Goal: Task Accomplishment & Management: Complete application form

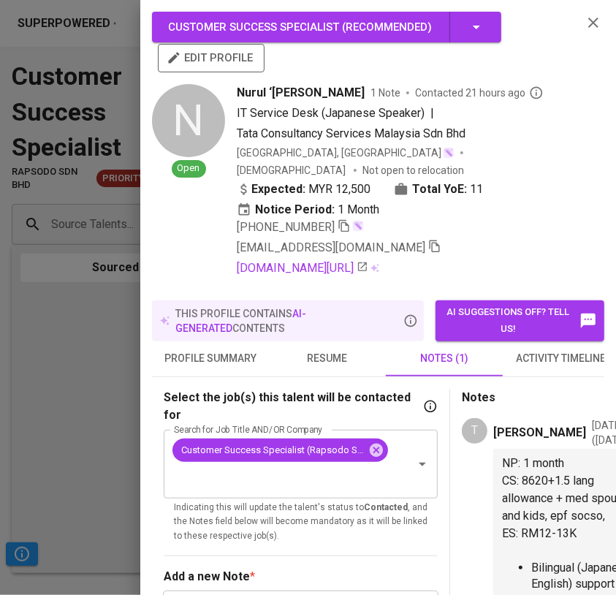
drag, startPoint x: 98, startPoint y: 328, endPoint x: 97, endPoint y: 321, distance: 7.3
click at [98, 327] on div at bounding box center [308, 297] width 616 height 595
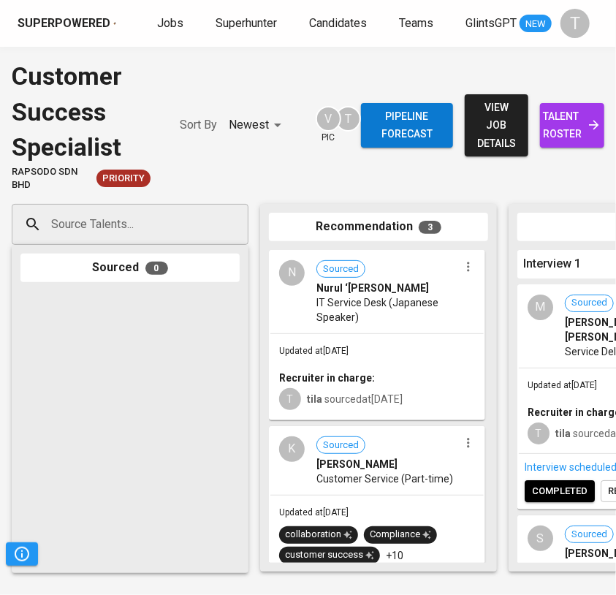
drag, startPoint x: 162, startPoint y: 16, endPoint x: 303, endPoint y: 583, distance: 584.6
click at [162, 16] on span "Jobs" at bounding box center [170, 23] width 26 height 14
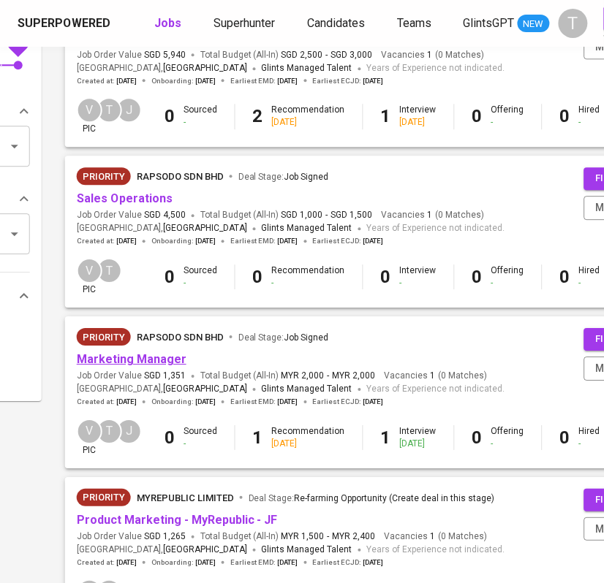
scroll to position [541, 199]
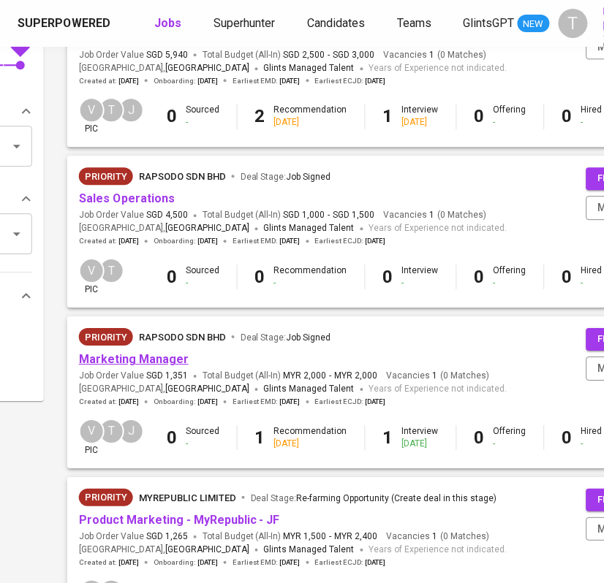
click at [118, 356] on link "Marketing Manager" at bounding box center [134, 359] width 110 height 14
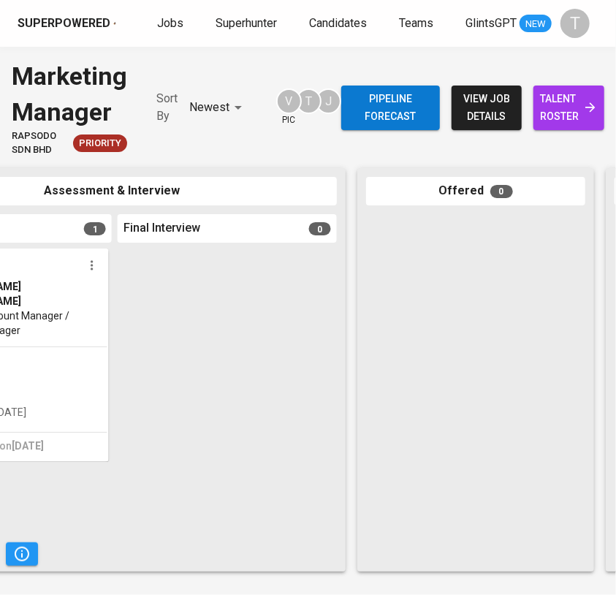
click at [86, 262] on icon "button" at bounding box center [92, 265] width 15 height 15
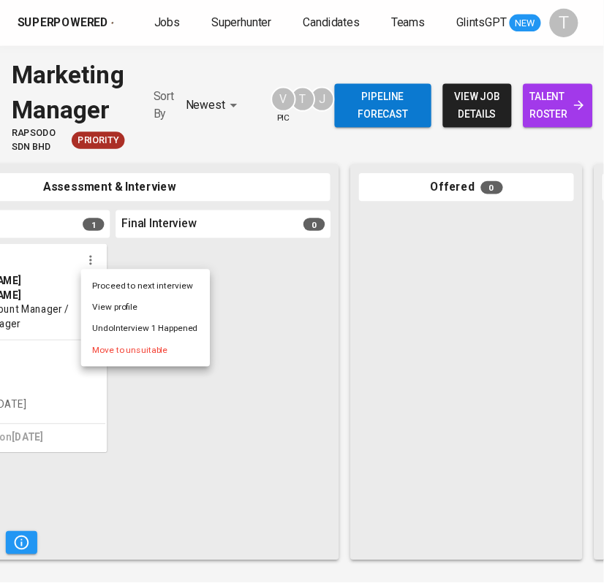
scroll to position [0, 626]
click at [113, 297] on li "Proceed to next interview" at bounding box center [149, 292] width 132 height 22
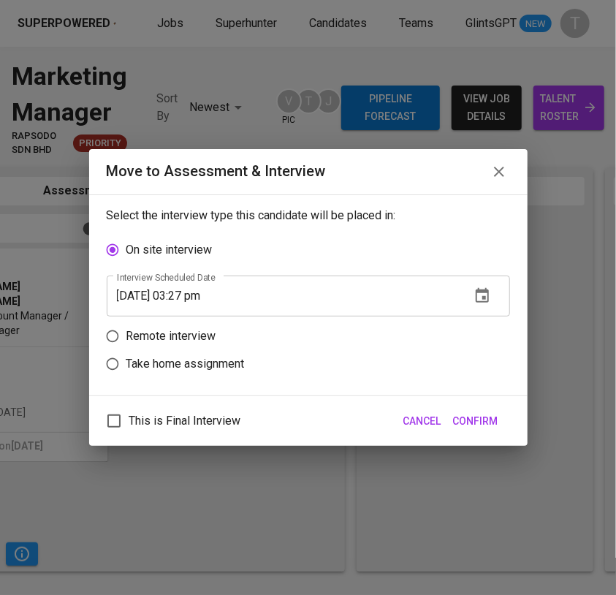
click at [140, 338] on p "Remote interview" at bounding box center [171, 336] width 90 height 18
click at [126, 338] on input "Remote interview" at bounding box center [113, 336] width 28 height 28
radio input "true"
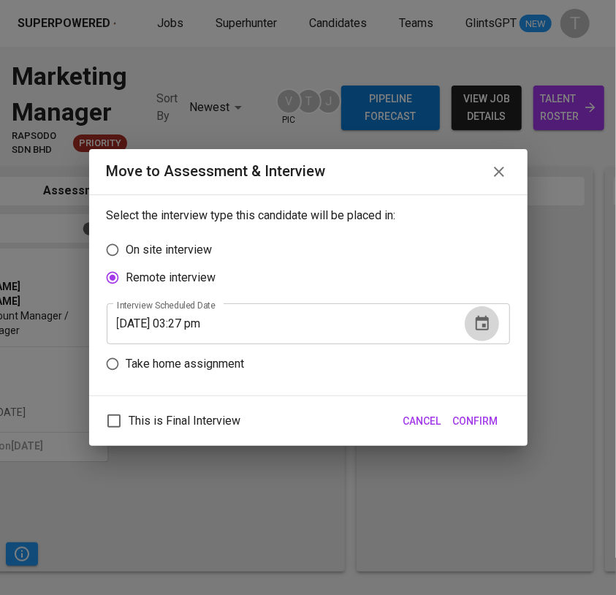
click at [477, 325] on icon "button" at bounding box center [483, 324] width 18 height 18
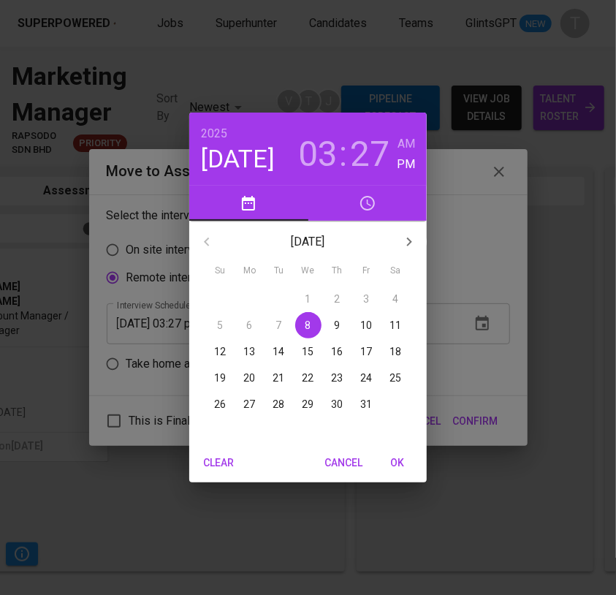
click at [303, 347] on p "15" at bounding box center [309, 351] width 12 height 15
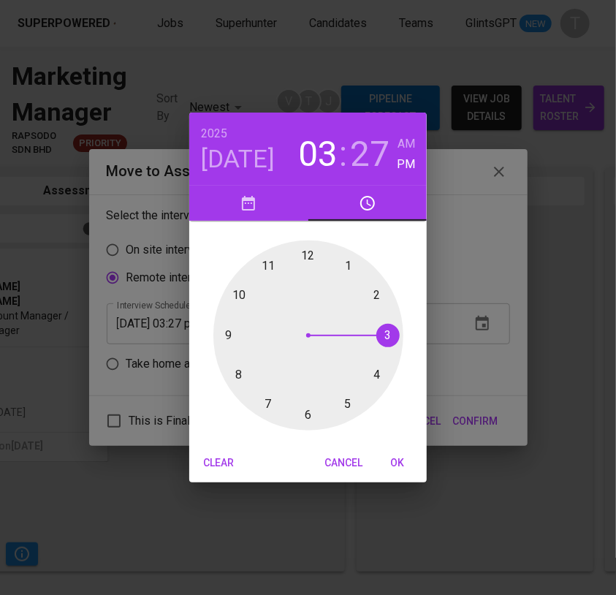
click at [375, 292] on div at bounding box center [308, 335] width 190 height 190
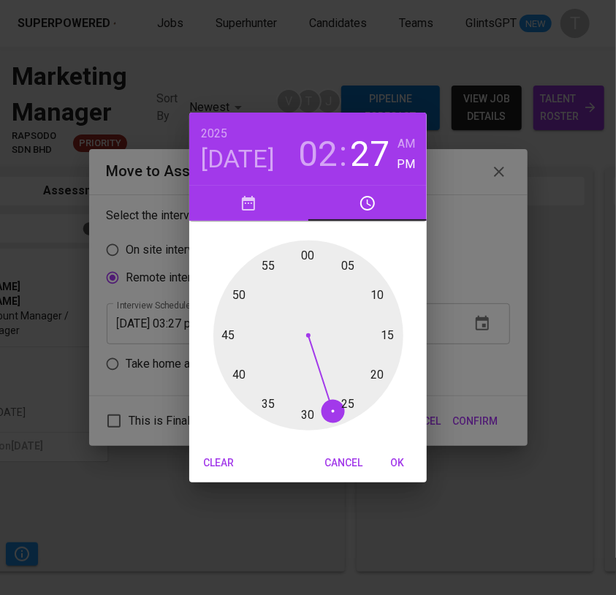
click at [311, 255] on div at bounding box center [308, 335] width 190 height 190
type input "10/15/2025 02:00 pm"
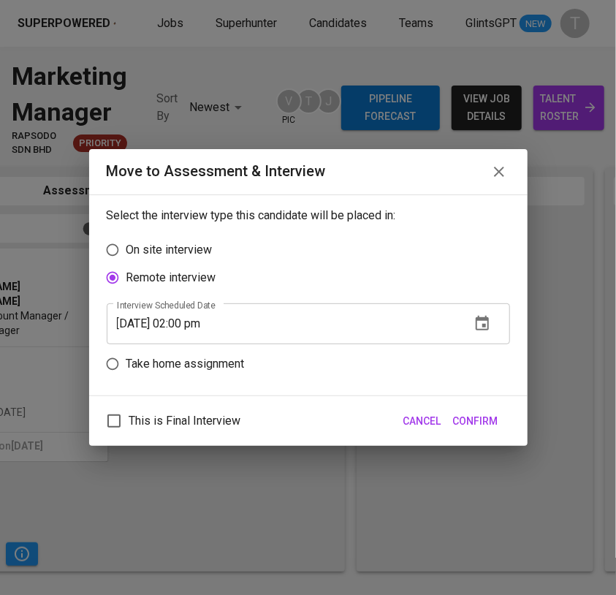
click at [475, 420] on span "Confirm" at bounding box center [475, 421] width 45 height 18
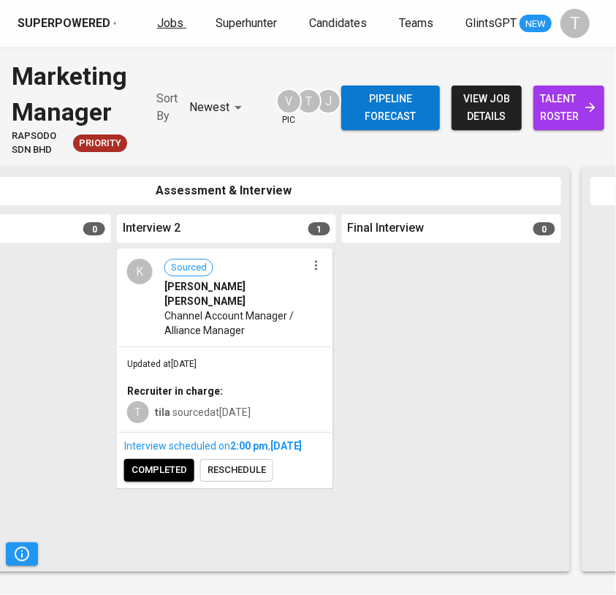
click at [157, 22] on span "Jobs" at bounding box center [170, 23] width 26 height 14
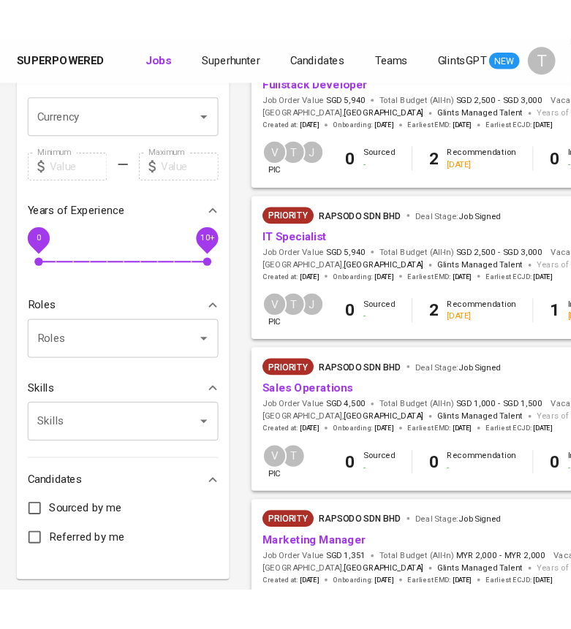
scroll to position [371, 0]
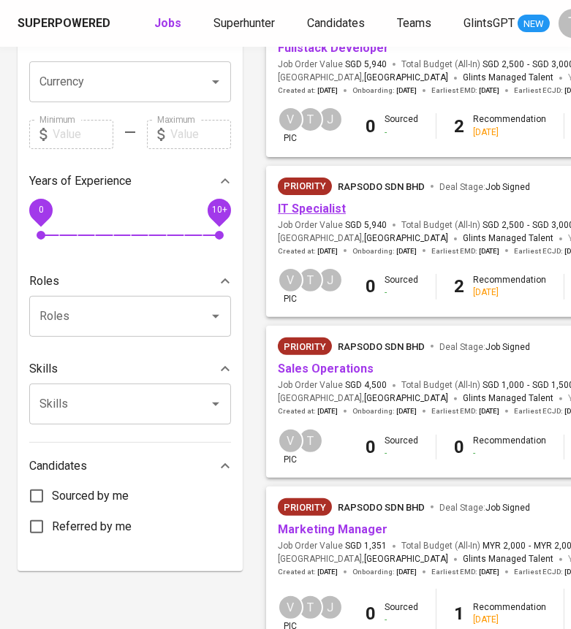
click at [335, 202] on link "IT Specialist" at bounding box center [312, 209] width 68 height 14
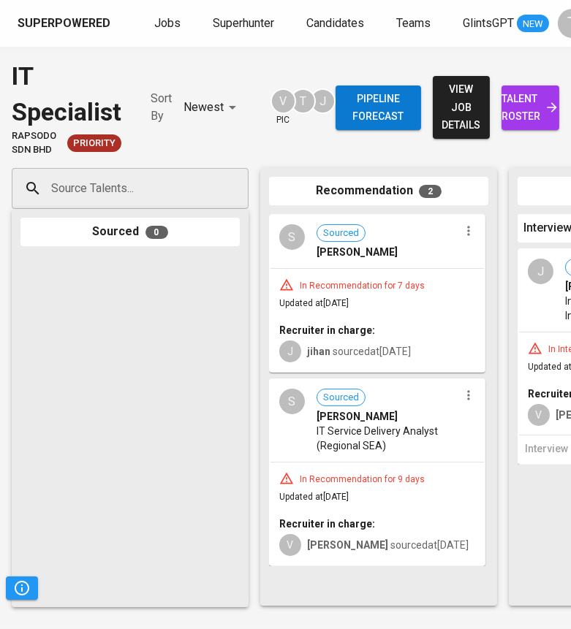
click at [111, 194] on input "Source Talents..." at bounding box center [124, 189] width 153 height 28
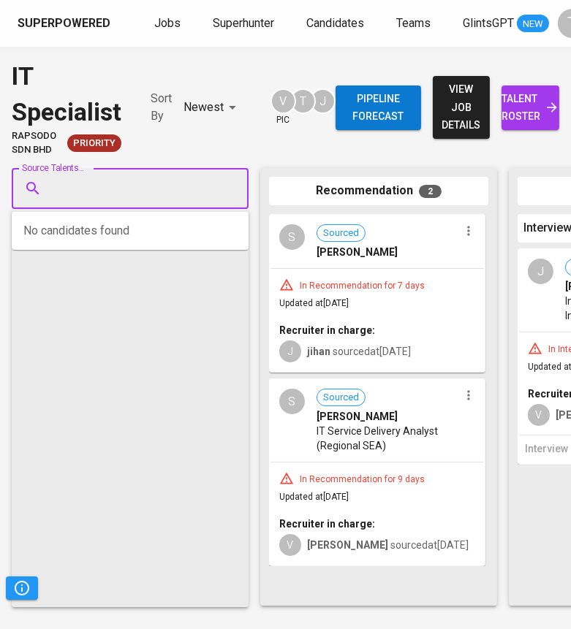
paste input "[EMAIL_ADDRESS][DOMAIN_NAME]"
type input "[EMAIL_ADDRESS][DOMAIN_NAME]"
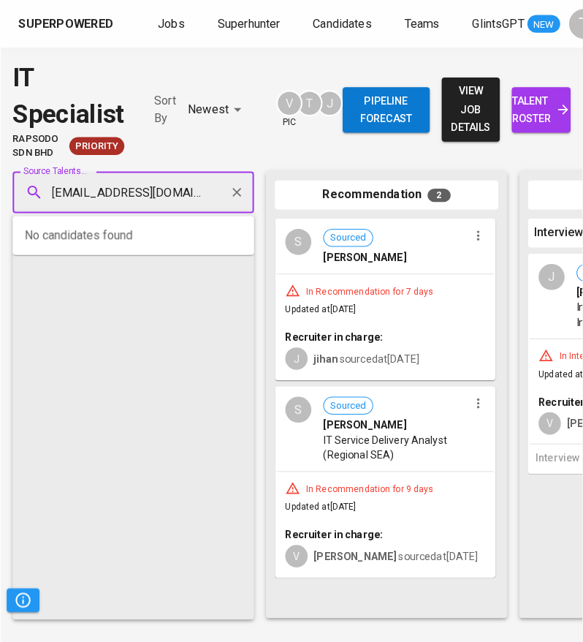
scroll to position [0, 5]
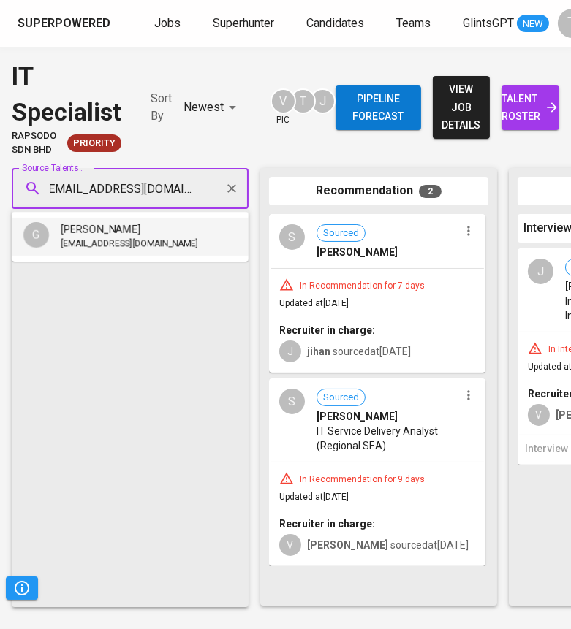
click at [140, 236] on span "[PERSON_NAME]" at bounding box center [101, 229] width 80 height 15
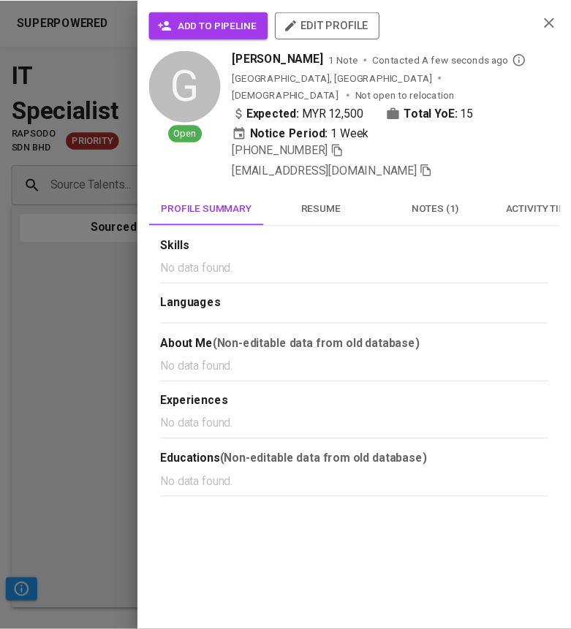
scroll to position [0, 0]
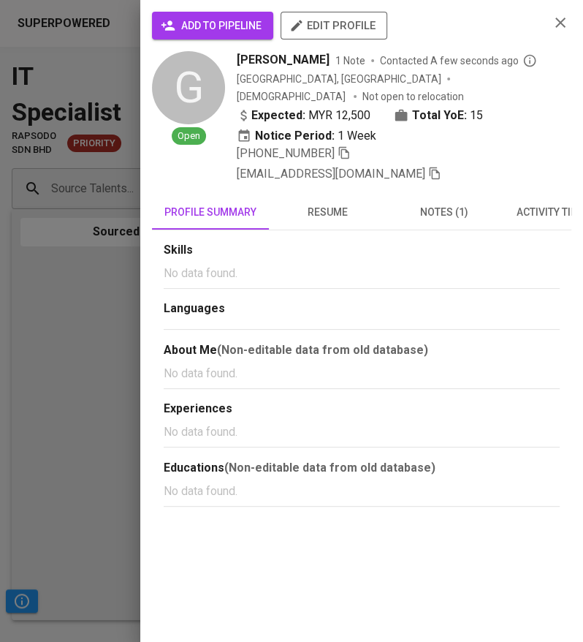
click at [234, 23] on span "add to pipeline" at bounding box center [213, 26] width 98 height 18
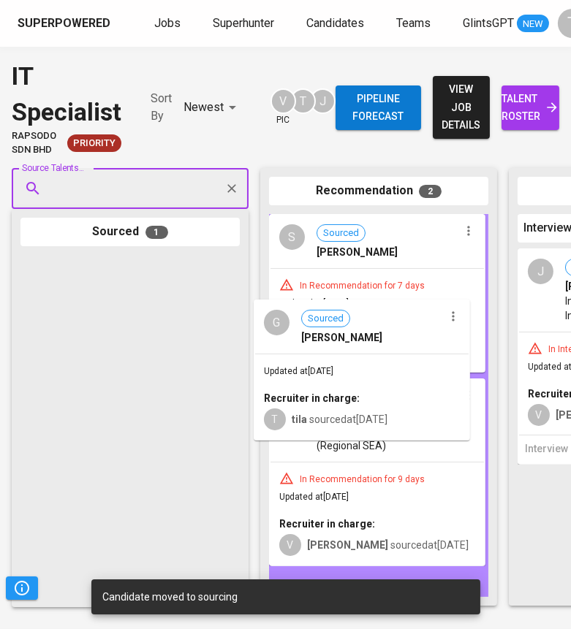
drag, startPoint x: 136, startPoint y: 308, endPoint x: 373, endPoint y: 351, distance: 240.7
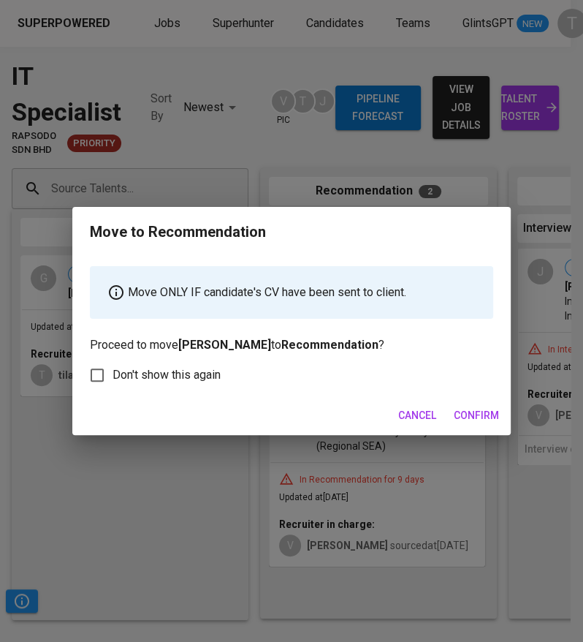
drag, startPoint x: 477, startPoint y: 417, endPoint x: 345, endPoint y: 51, distance: 388.4
click at [477, 416] on span "Confirm" at bounding box center [476, 415] width 45 height 18
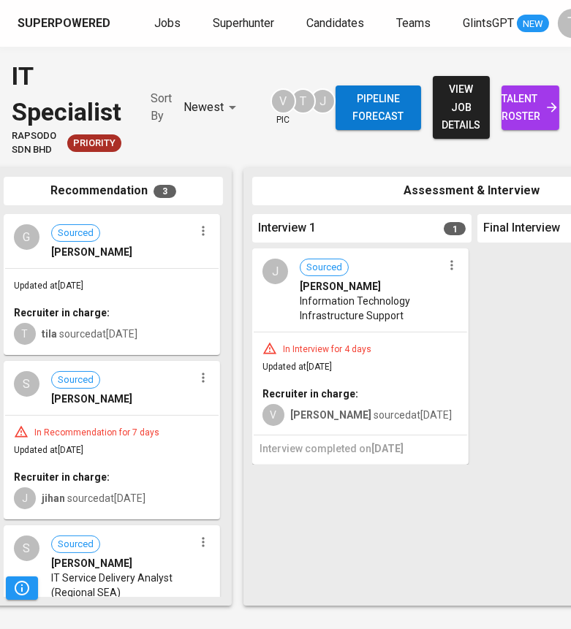
scroll to position [0, 267]
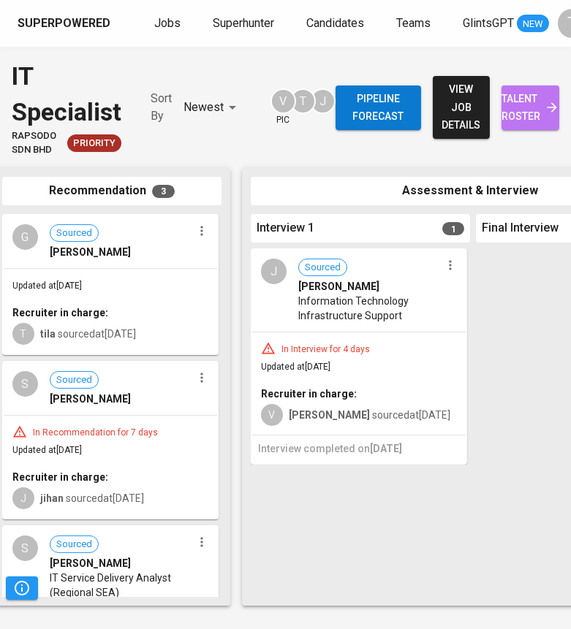
click at [517, 121] on span "talent roster" at bounding box center [530, 108] width 34 height 36
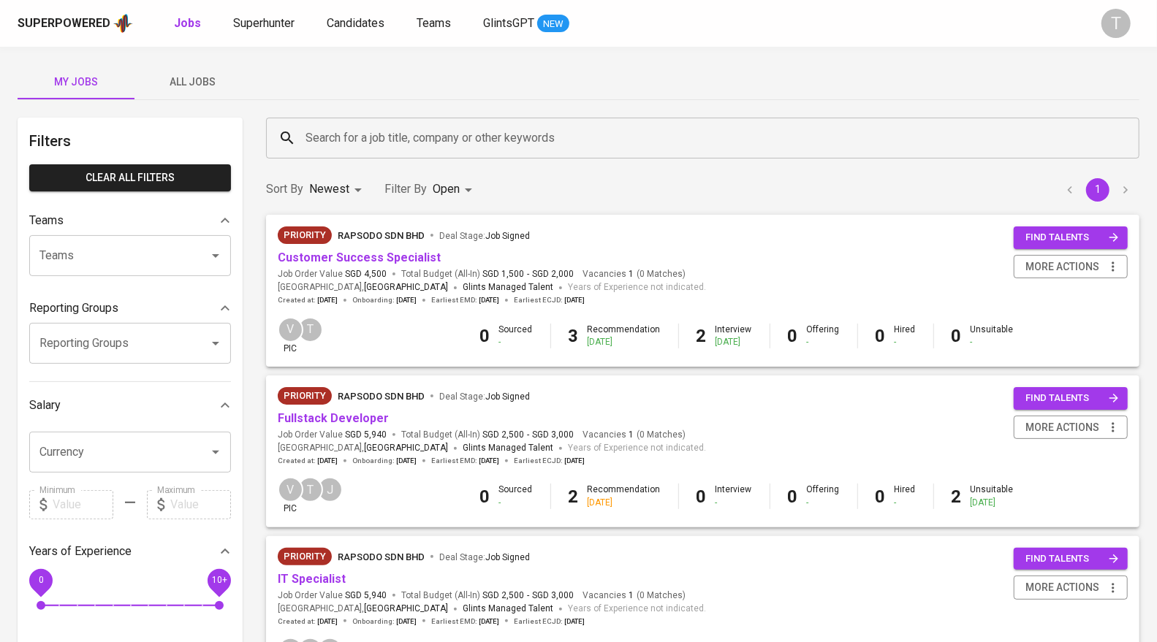
click at [373, 250] on span "Customer Success Specialist" at bounding box center [359, 258] width 163 height 17
click at [377, 261] on link "Customer Success Specialist" at bounding box center [359, 258] width 163 height 14
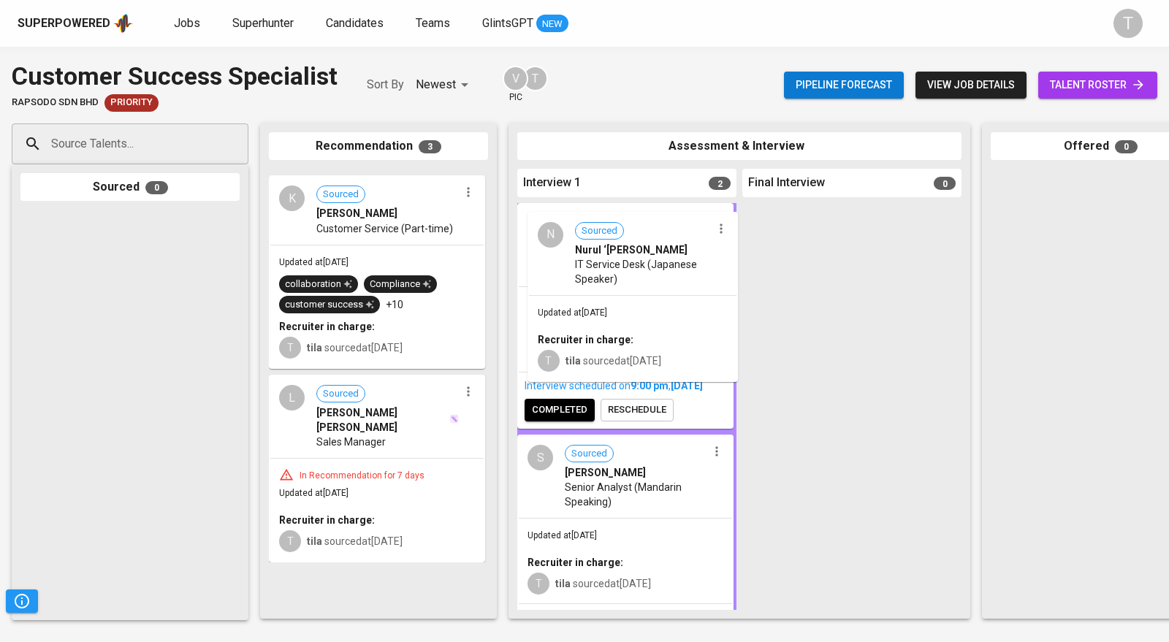
drag, startPoint x: 401, startPoint y: 278, endPoint x: 667, endPoint y: 321, distance: 270.1
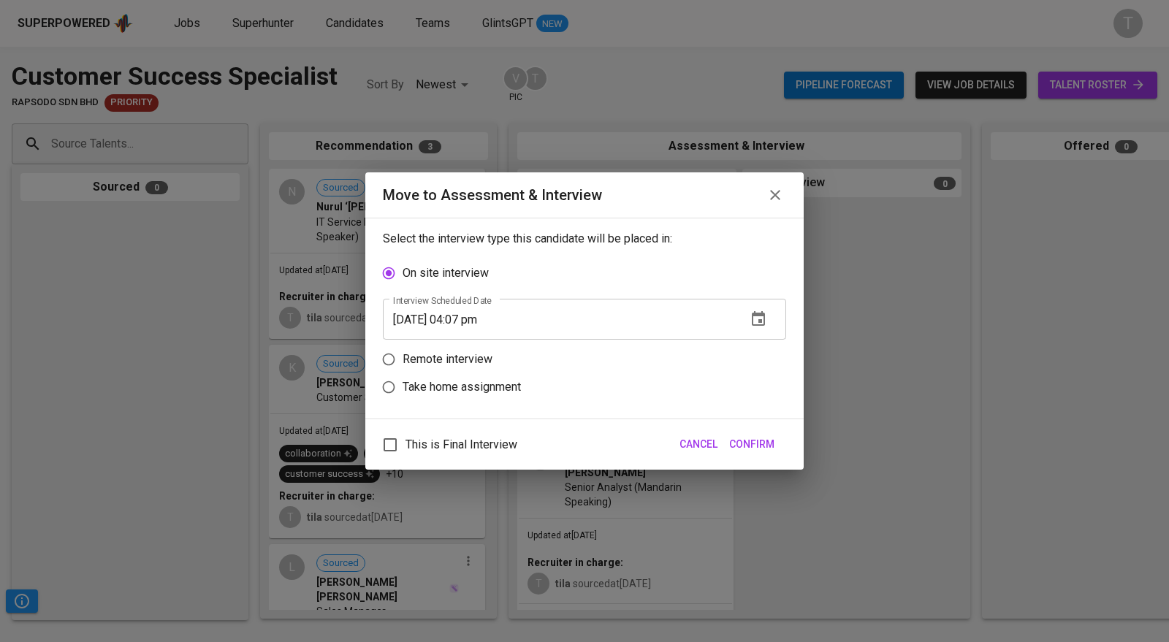
click at [472, 352] on p "Remote interview" at bounding box center [448, 360] width 90 height 18
click at [403, 352] on input "Remote interview" at bounding box center [389, 360] width 28 height 28
radio input "true"
click at [762, 341] on icon "button" at bounding box center [758, 346] width 13 height 15
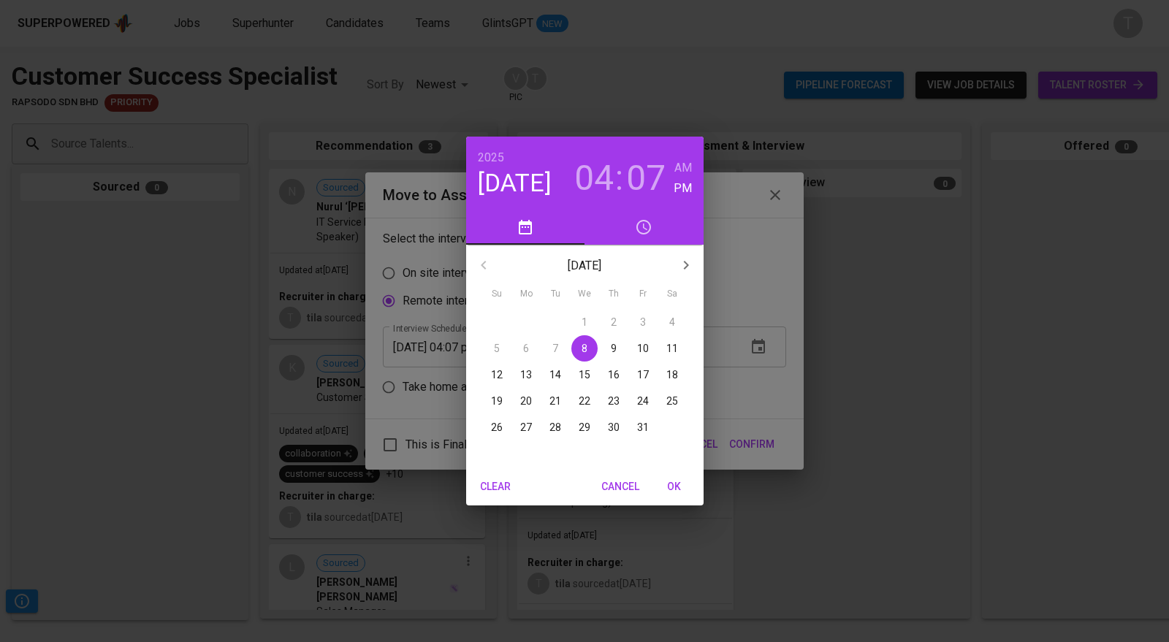
click at [551, 379] on p "14" at bounding box center [556, 375] width 12 height 15
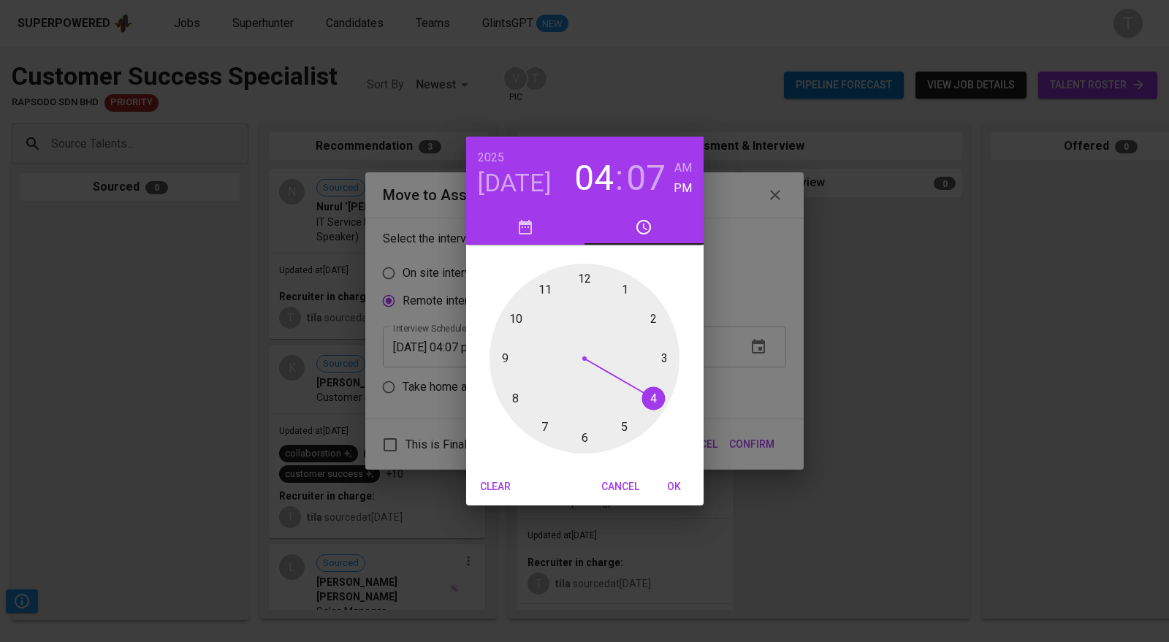
click at [511, 311] on div at bounding box center [585, 359] width 190 height 190
click at [587, 273] on div at bounding box center [585, 359] width 190 height 190
type input "10/14/2025 10:00 pm"
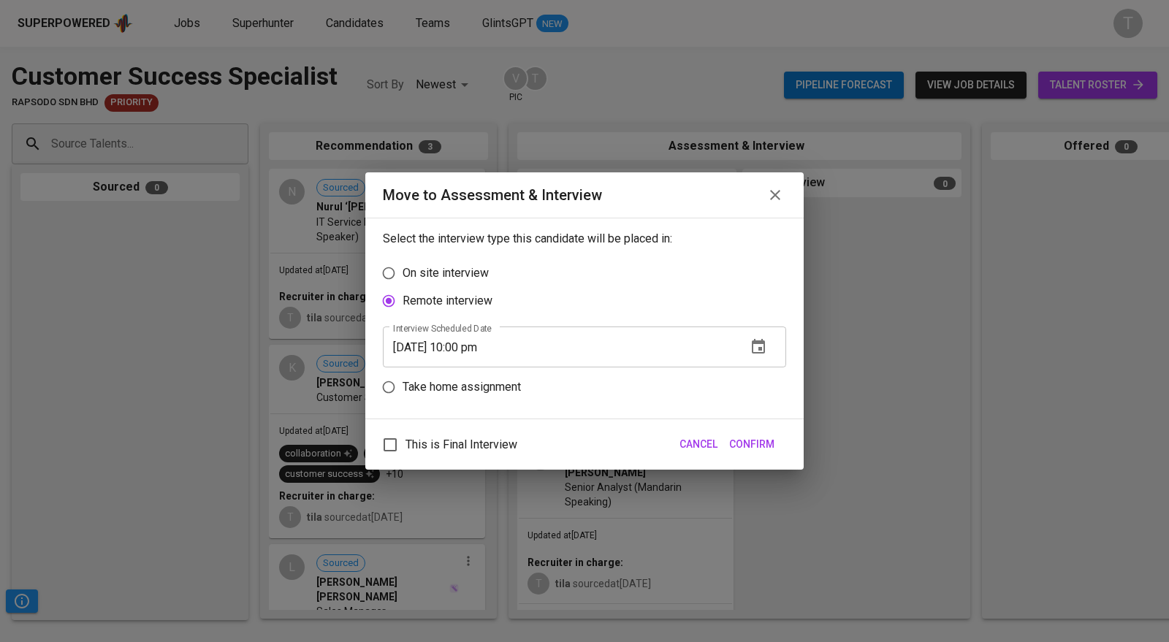
click at [762, 452] on span "Confirm" at bounding box center [751, 445] width 45 height 18
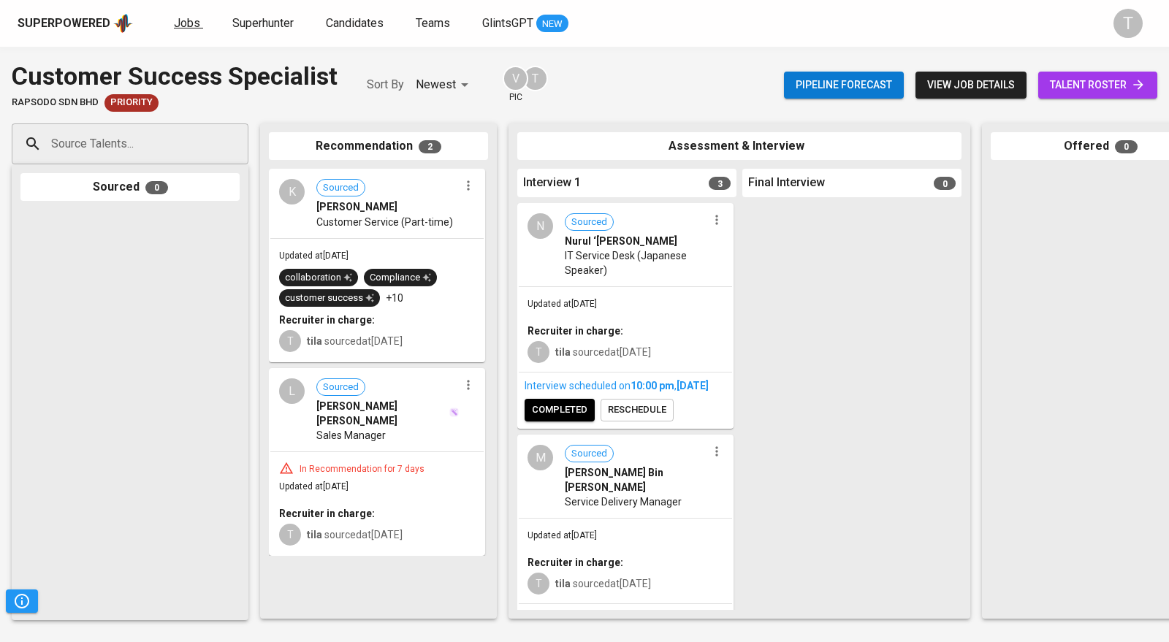
click at [178, 24] on span "Jobs" at bounding box center [187, 23] width 26 height 14
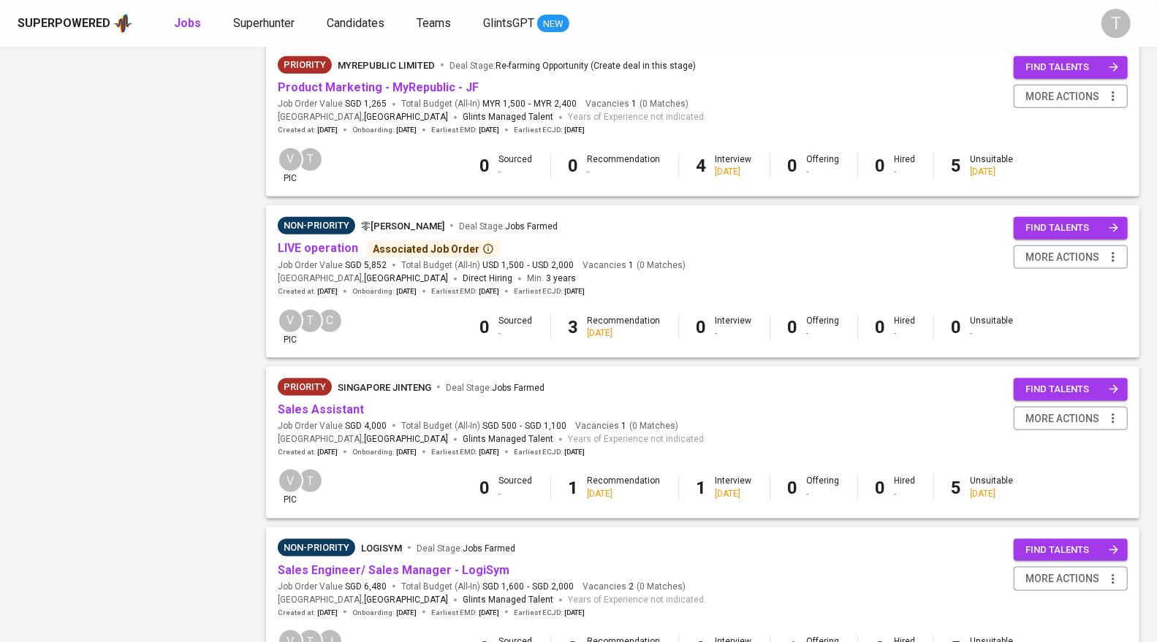
scroll to position [976, 0]
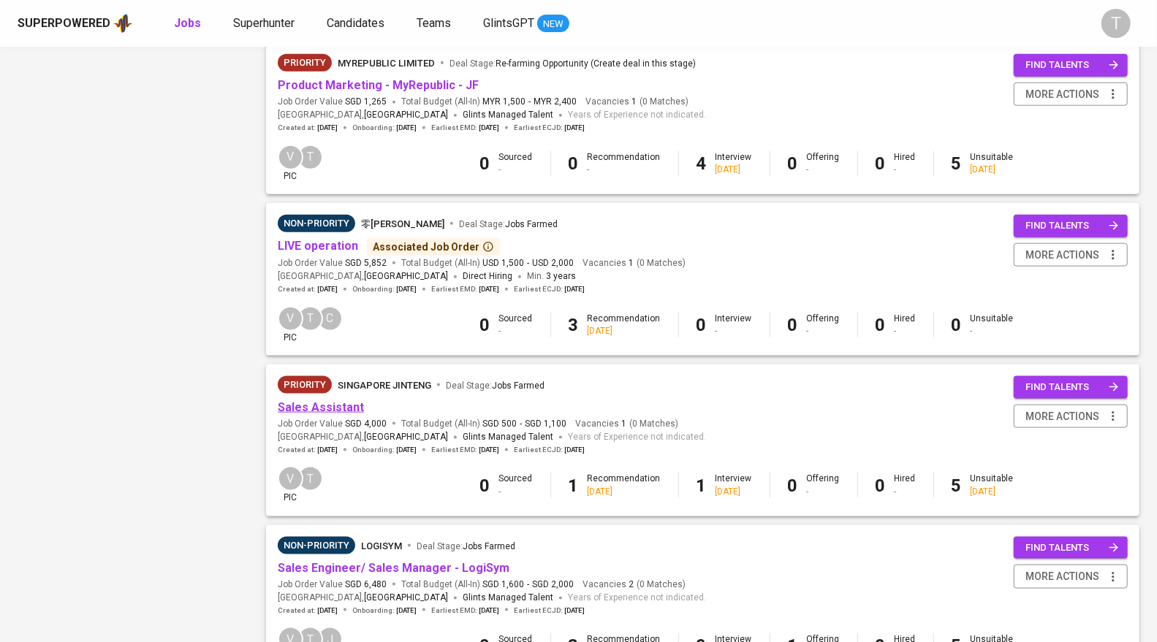
drag, startPoint x: 495, startPoint y: 495, endPoint x: 354, endPoint y: 413, distance: 163.1
click at [354, 413] on link "Sales Assistant" at bounding box center [321, 408] width 86 height 14
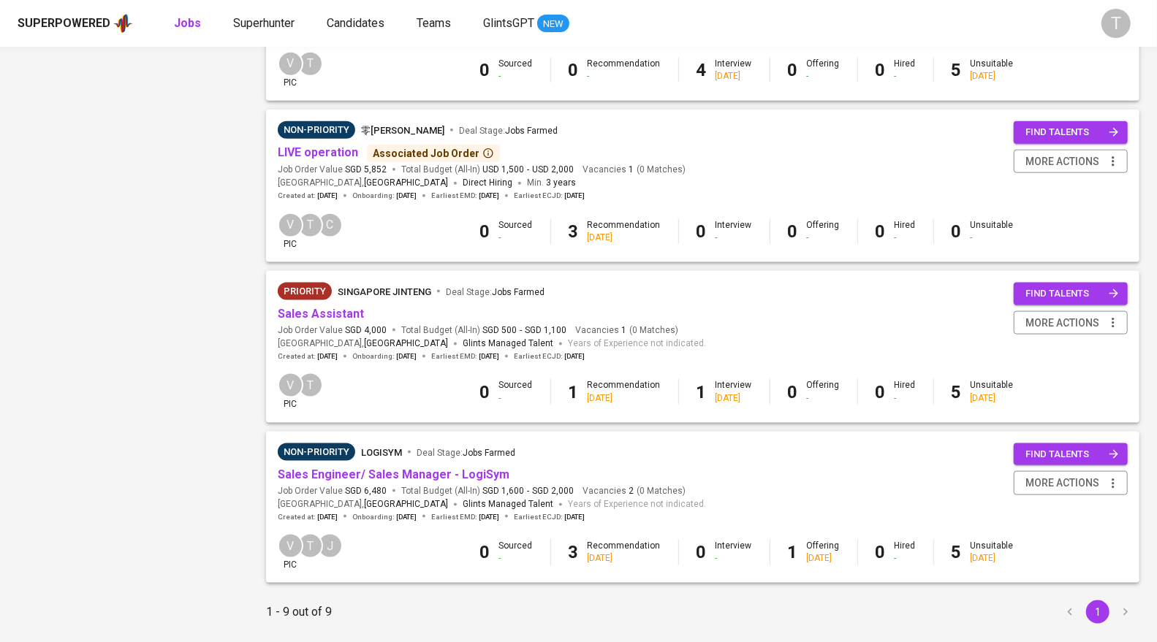
scroll to position [1110, 0]
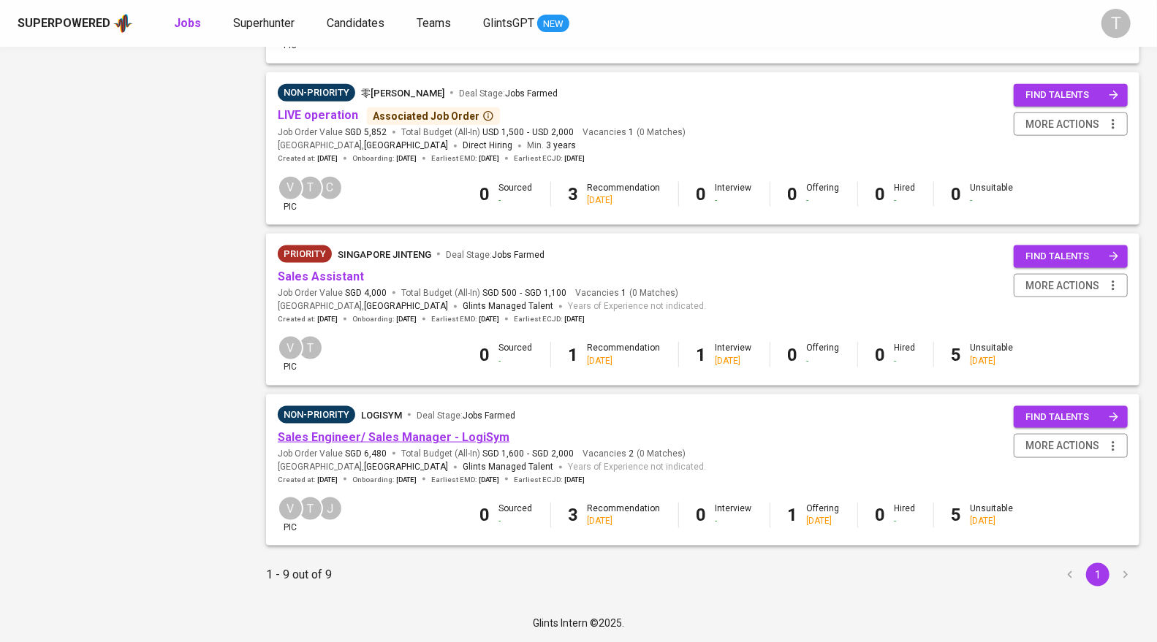
click at [466, 433] on link "Sales Engineer/ Sales Manager - LogiSym" at bounding box center [394, 438] width 232 height 14
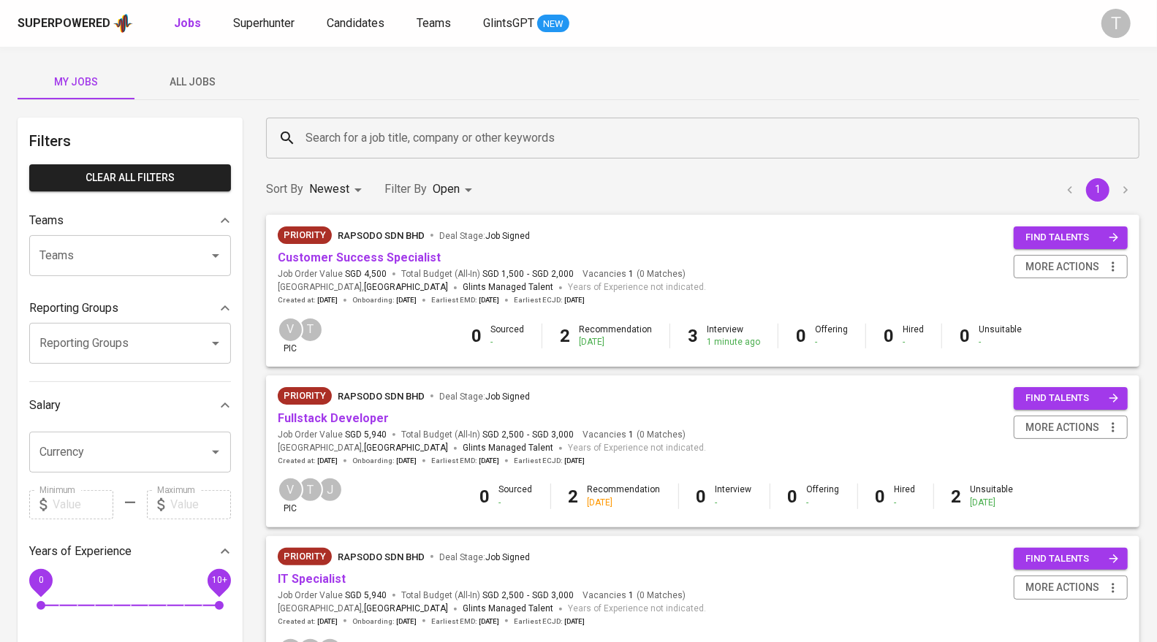
scroll to position [5, 0]
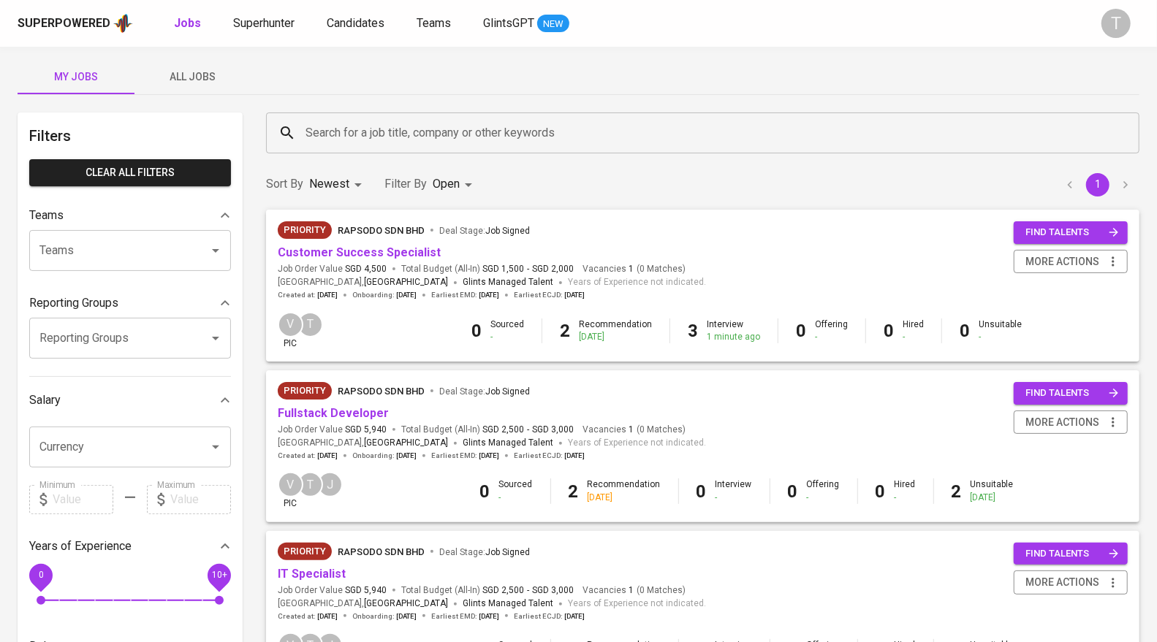
click at [196, 77] on span "All Jobs" at bounding box center [192, 77] width 99 height 18
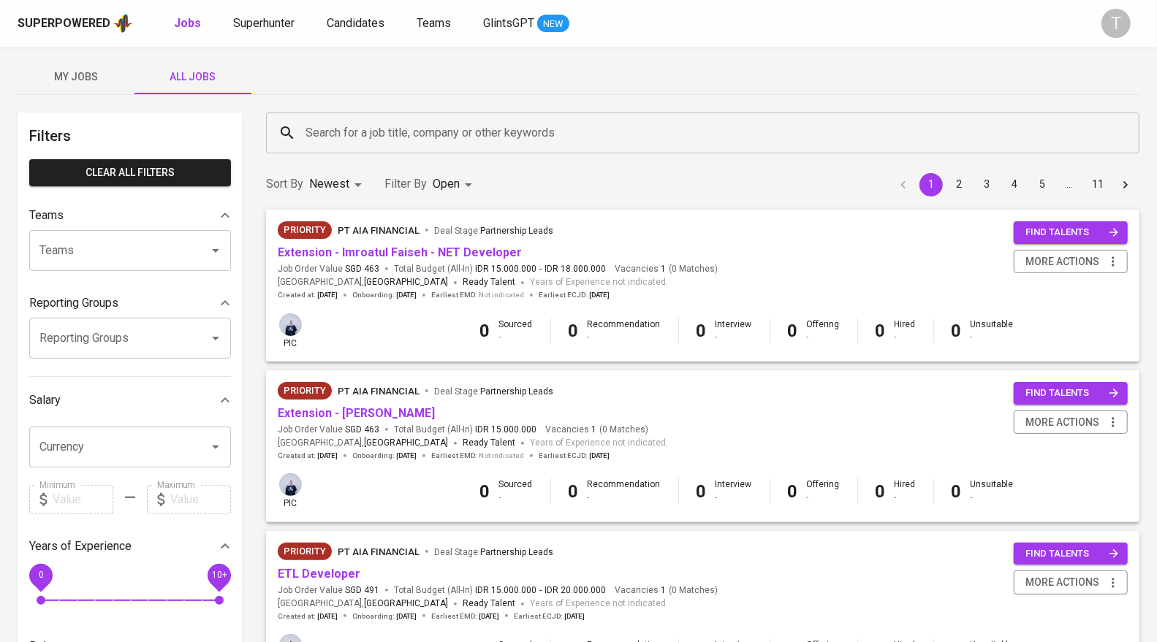
click at [159, 250] on input "Teams" at bounding box center [110, 251] width 148 height 28
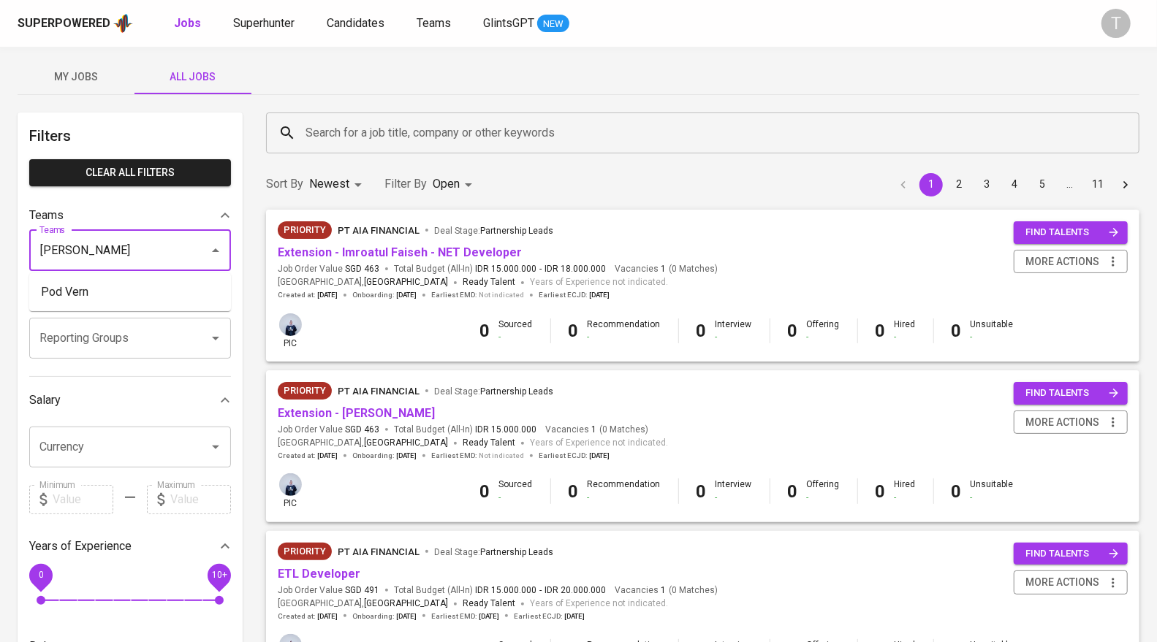
drag, startPoint x: 148, startPoint y: 290, endPoint x: 135, endPoint y: 291, distance: 13.2
click at [135, 291] on li "Pod Vern" at bounding box center [130, 292] width 202 height 26
type input "vern"
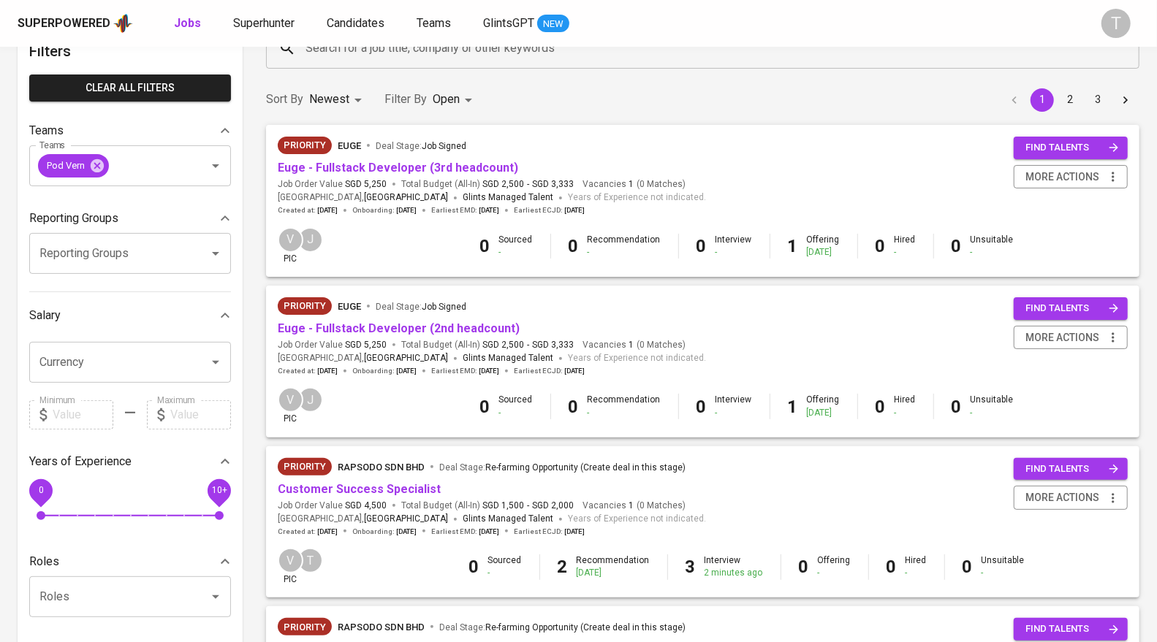
scroll to position [106, 0]
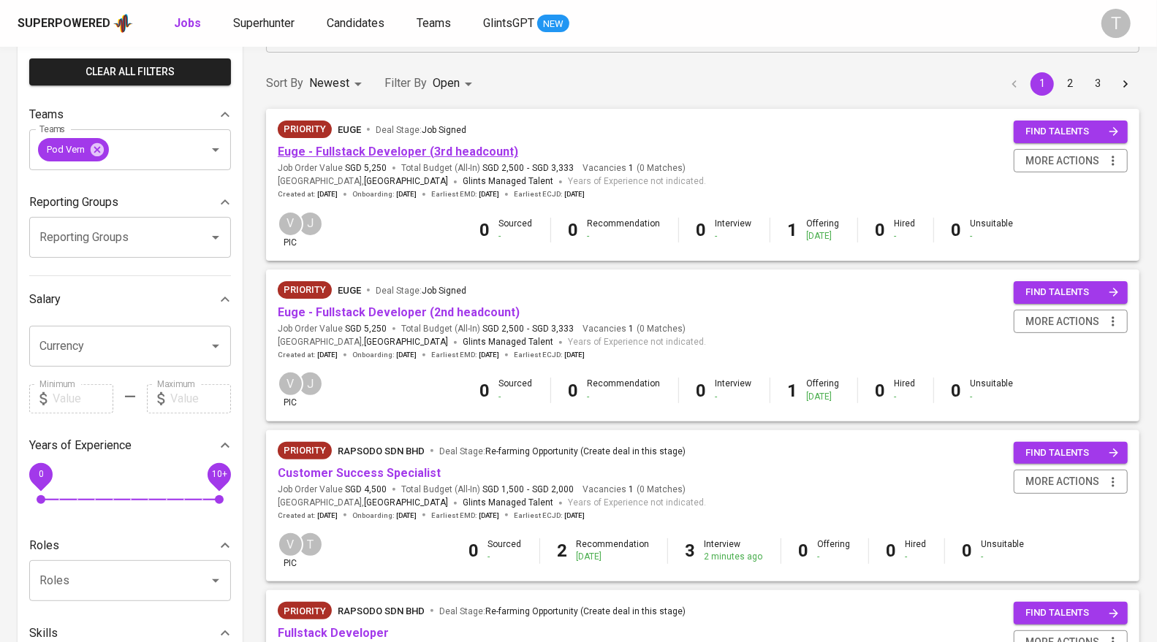
click at [334, 154] on link "Euge - Fullstack Developer (3rd headcount)" at bounding box center [398, 152] width 240 height 14
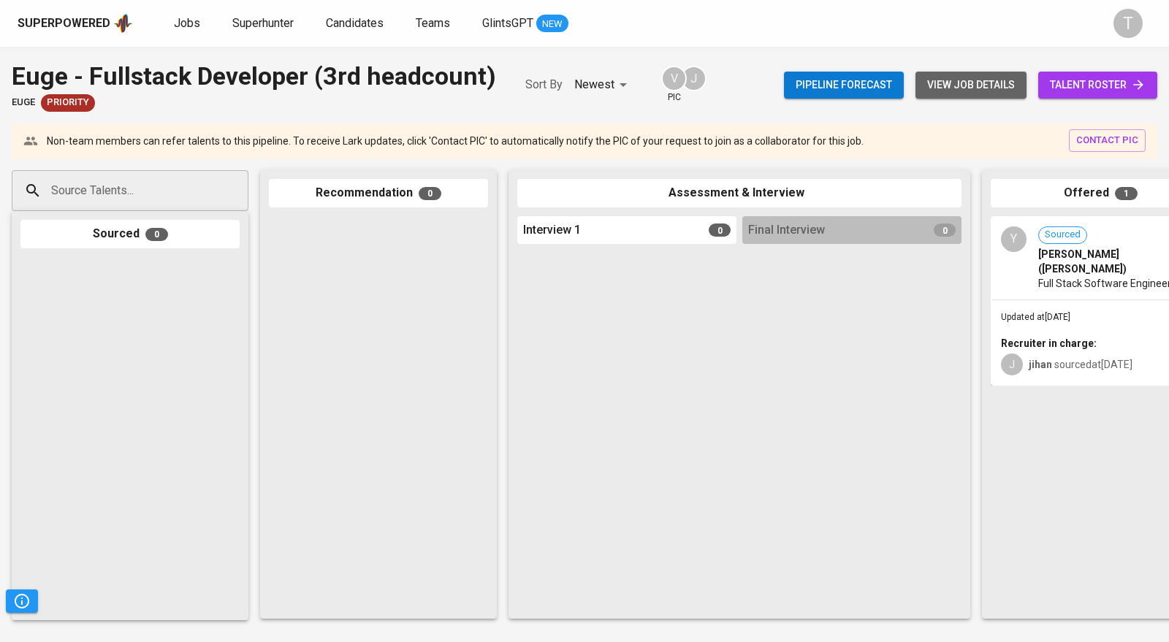
click at [976, 81] on span "view job details" at bounding box center [972, 85] width 88 height 18
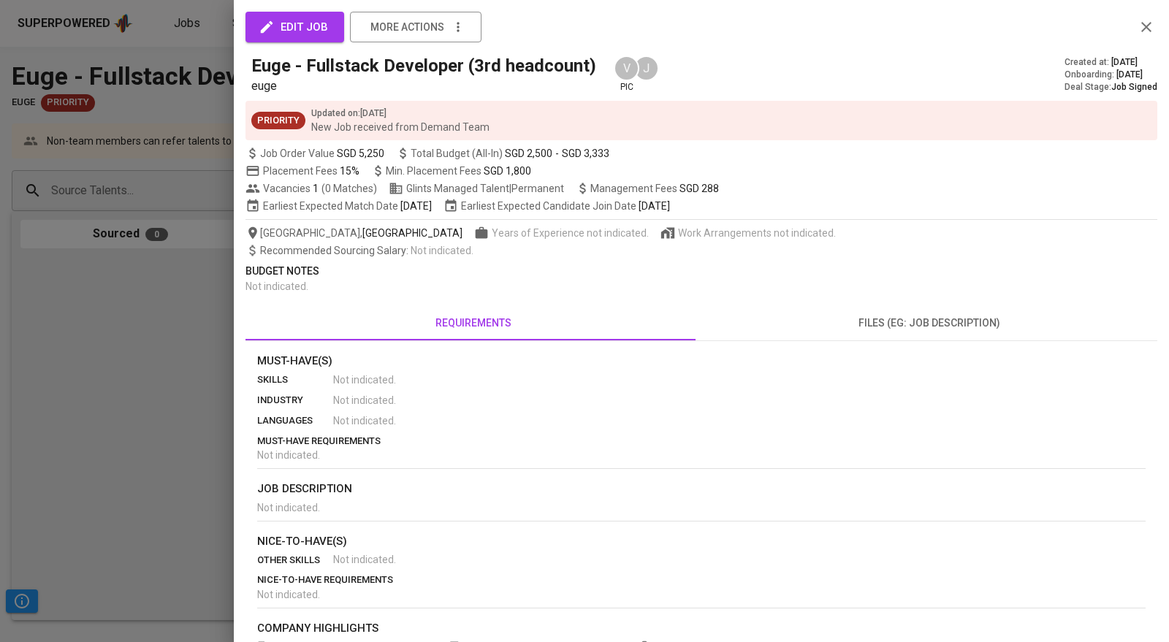
click at [79, 36] on div at bounding box center [584, 321] width 1169 height 642
drag, startPoint x: 0, startPoint y: 393, endPoint x: 2, endPoint y: 192, distance: 201.7
click at [0, 394] on div at bounding box center [584, 321] width 1169 height 642
click at [183, 20] on div at bounding box center [584, 321] width 1169 height 642
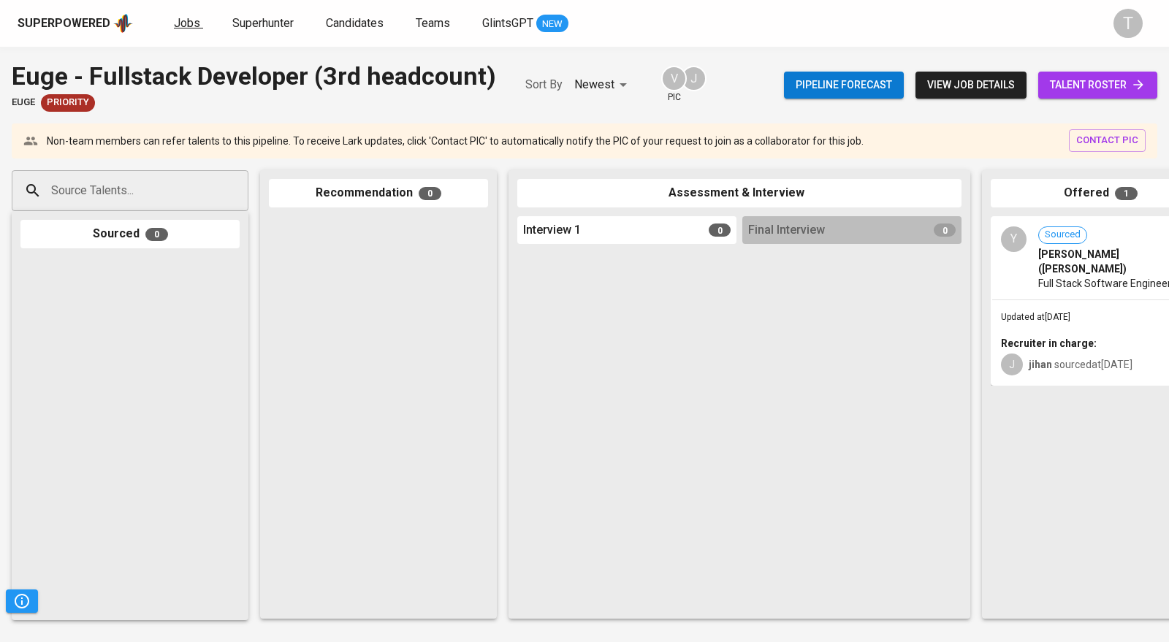
click at [183, 20] on span "Jobs" at bounding box center [187, 23] width 26 height 14
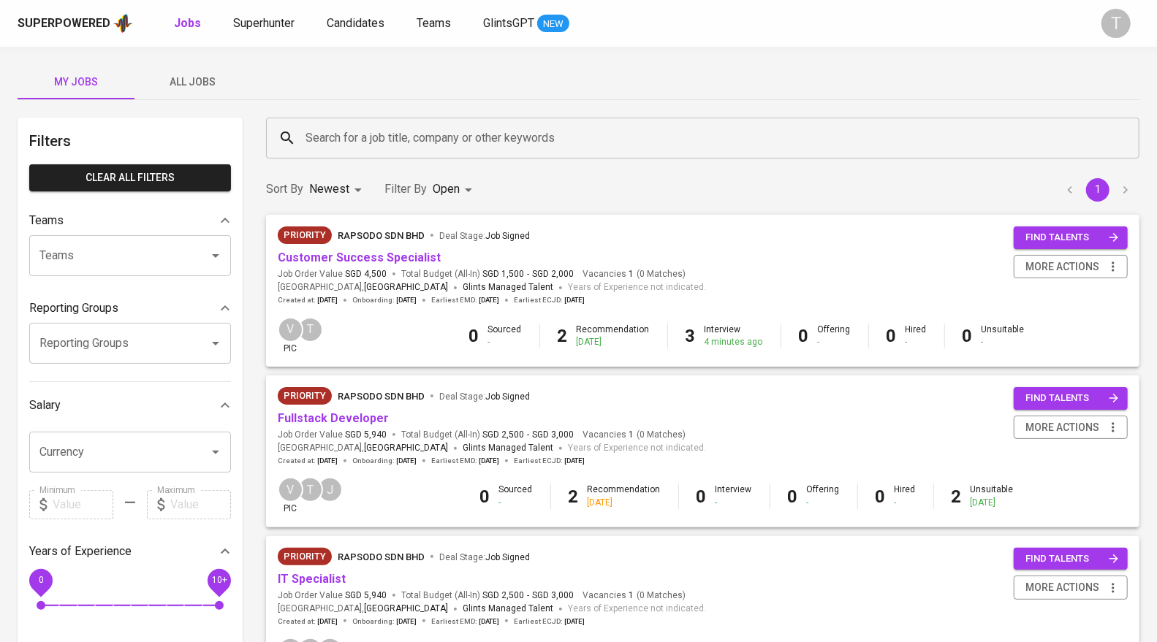
click at [192, 80] on span "All Jobs" at bounding box center [192, 82] width 99 height 18
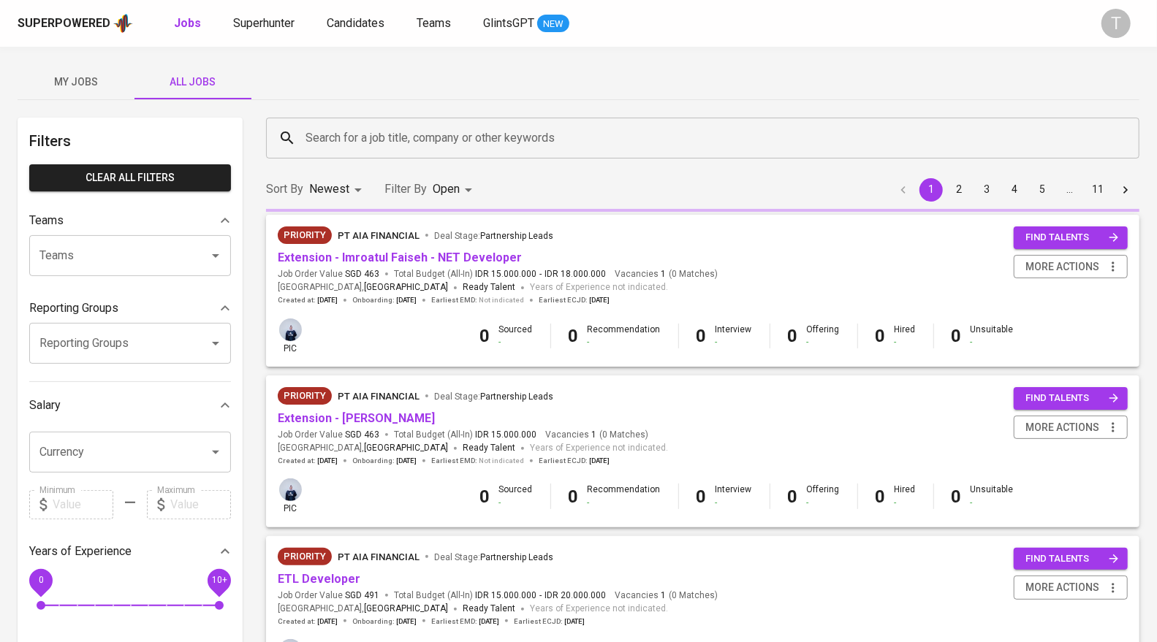
click at [164, 252] on input "Teams" at bounding box center [110, 256] width 148 height 28
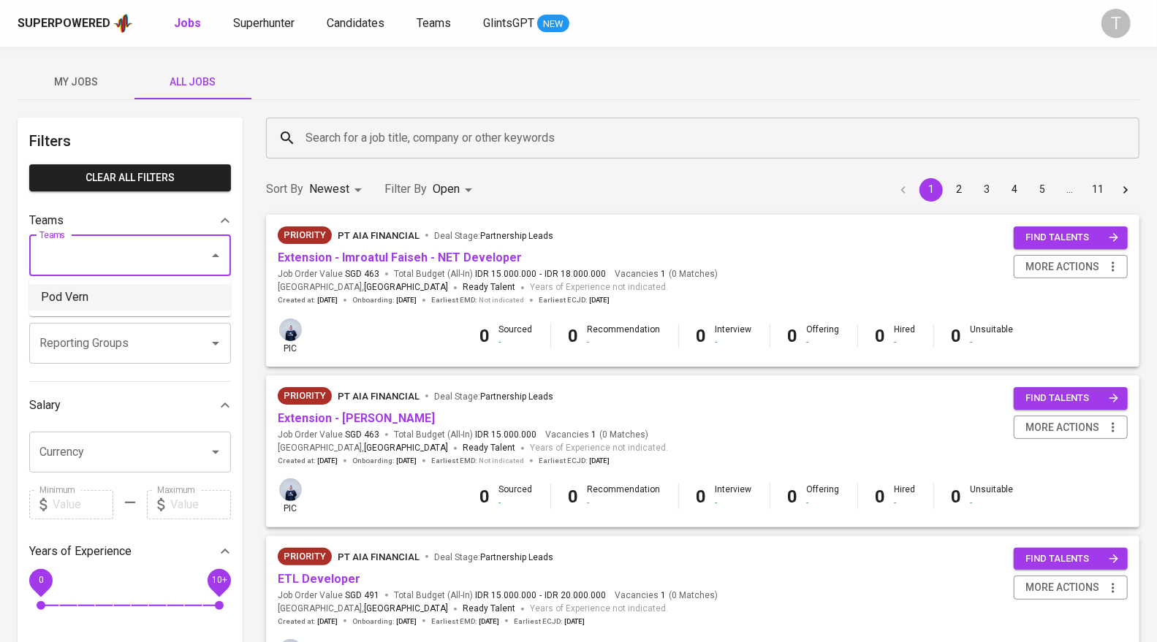
click at [138, 297] on li "Pod Vern" at bounding box center [130, 297] width 202 height 26
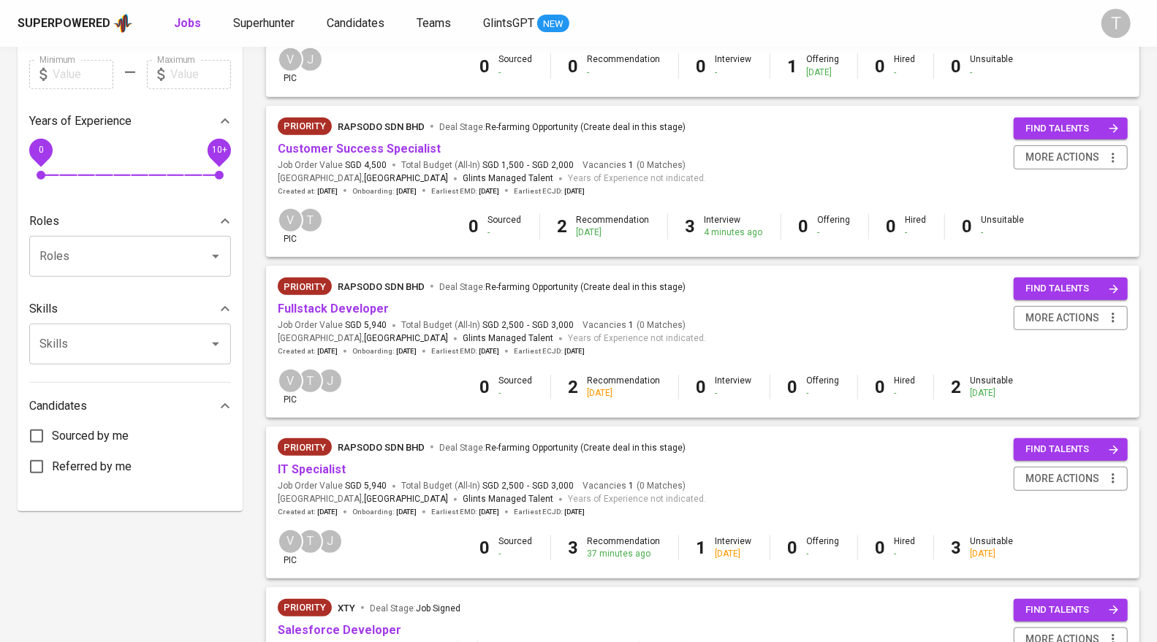
scroll to position [434, 0]
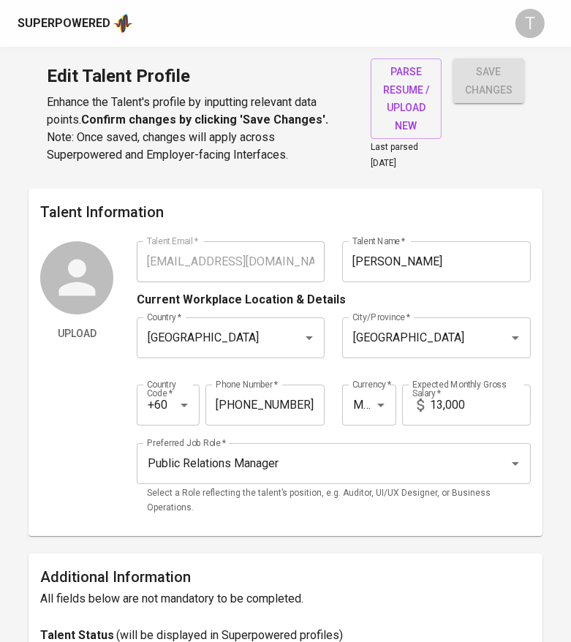
scroll to position [111, 0]
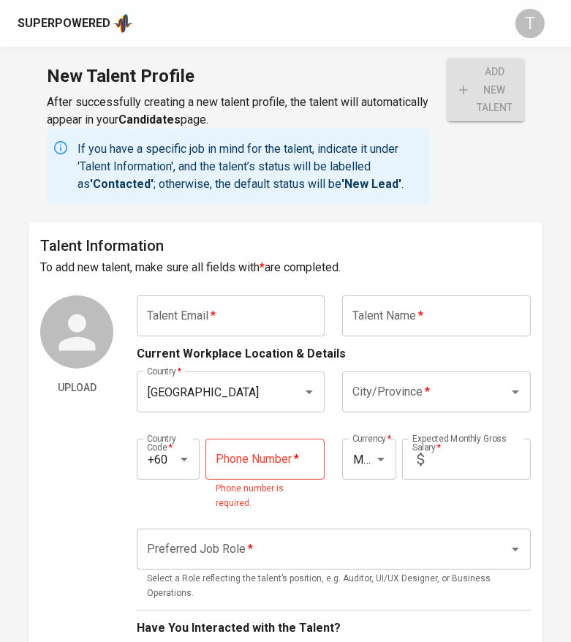
click at [276, 320] on input "text" at bounding box center [231, 315] width 188 height 41
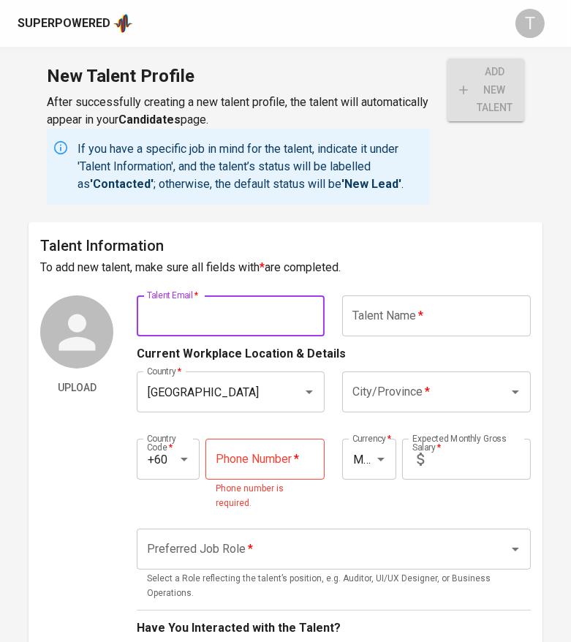
paste input "[EMAIL_ADDRESS][DOMAIN_NAME]"
type input "[EMAIL_ADDRESS][DOMAIN_NAME]"
click at [426, 305] on input "text" at bounding box center [436, 315] width 188 height 41
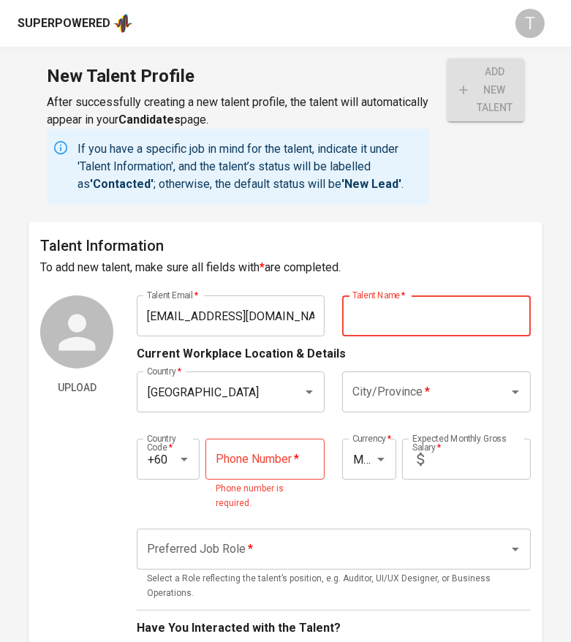
click at [404, 319] on input "text" at bounding box center [436, 315] width 188 height 41
paste input "[PERSON_NAME]"
type input "[PERSON_NAME]"
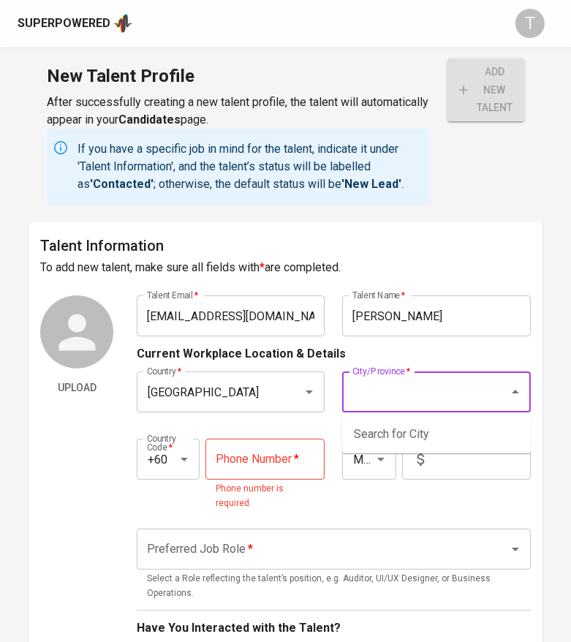
click at [435, 385] on input "City/Province   *" at bounding box center [416, 392] width 134 height 28
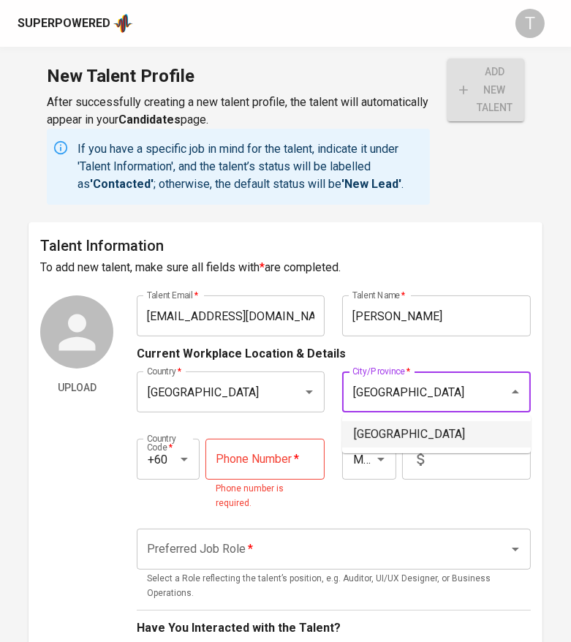
click at [434, 435] on li "[GEOGRAPHIC_DATA]" at bounding box center [436, 434] width 189 height 26
type input "[GEOGRAPHIC_DATA]"
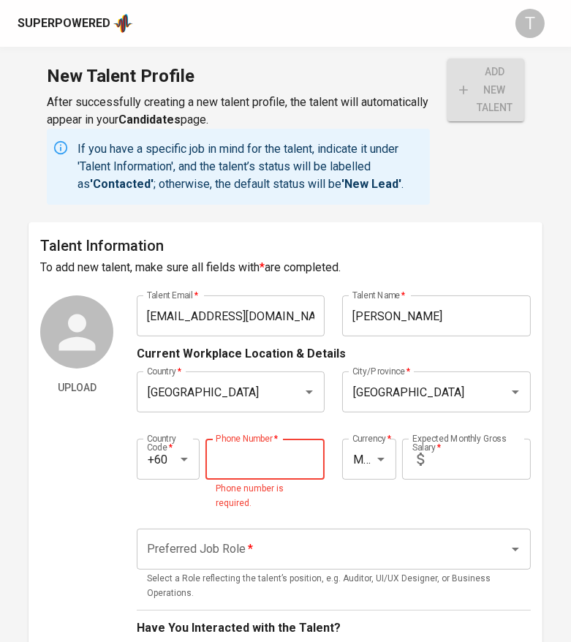
drag, startPoint x: 283, startPoint y: 491, endPoint x: 273, endPoint y: 463, distance: 30.3
paste input "[PHONE_NUMBER]"
type input "[PHONE_NUMBER]"
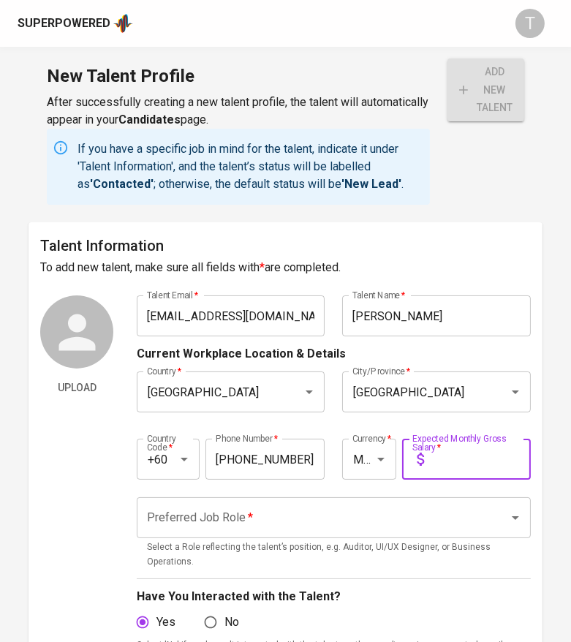
click at [453, 455] on input "text" at bounding box center [480, 459] width 101 height 41
type input "12,500"
click at [438, 504] on input "Preferred Job Role   *" at bounding box center [313, 518] width 340 height 28
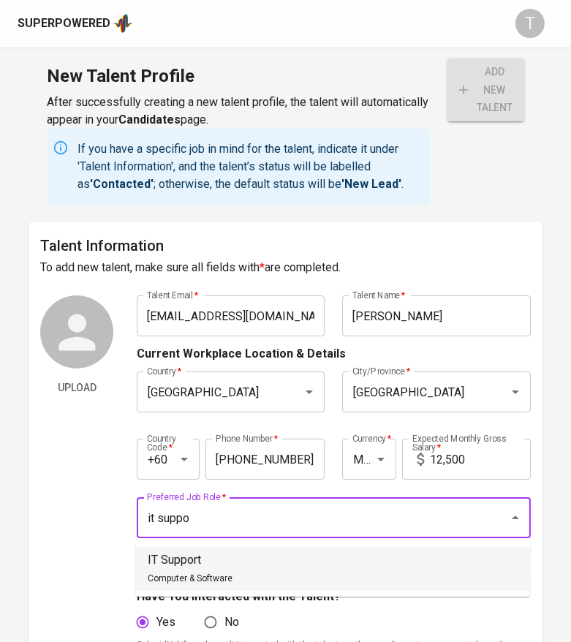
click at [369, 572] on li "IT Support Computer & Software" at bounding box center [333, 569] width 394 height 44
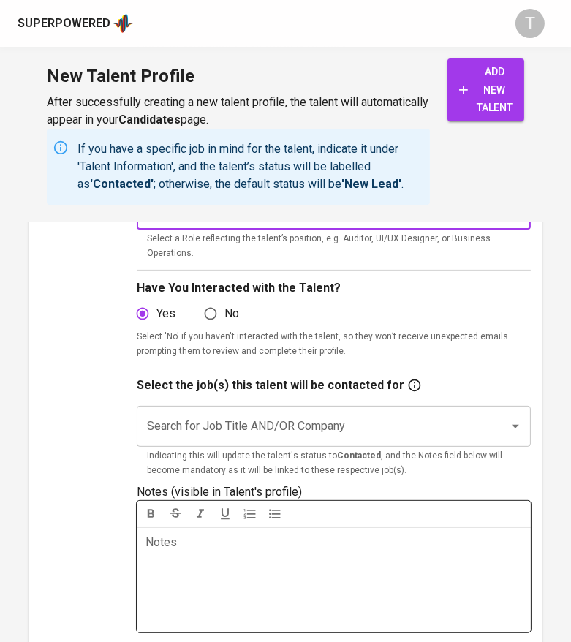
scroll to position [310, 0]
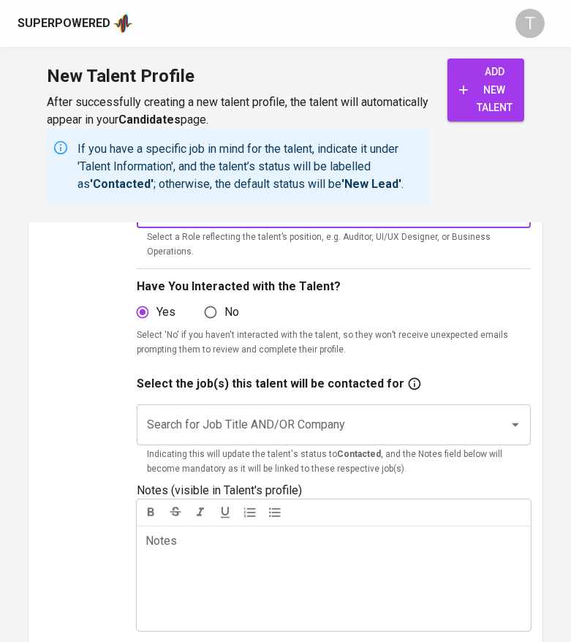
type input "IT Support"
click at [298, 436] on input "Search for Job Title AND/OR Company" at bounding box center [313, 425] width 340 height 28
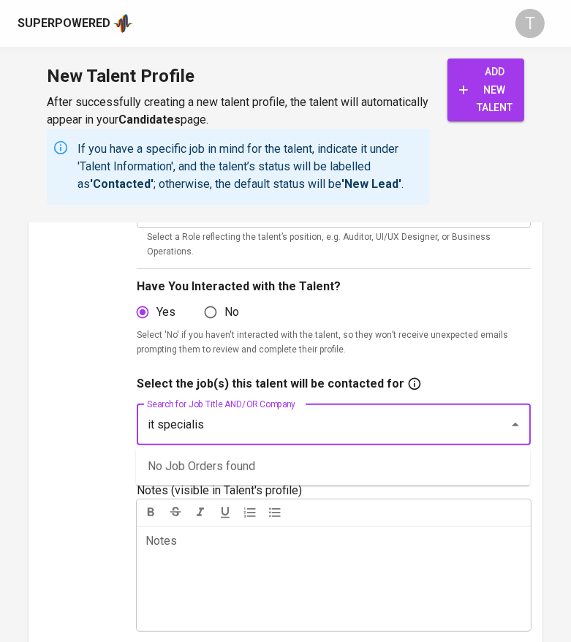
type input "it specialist"
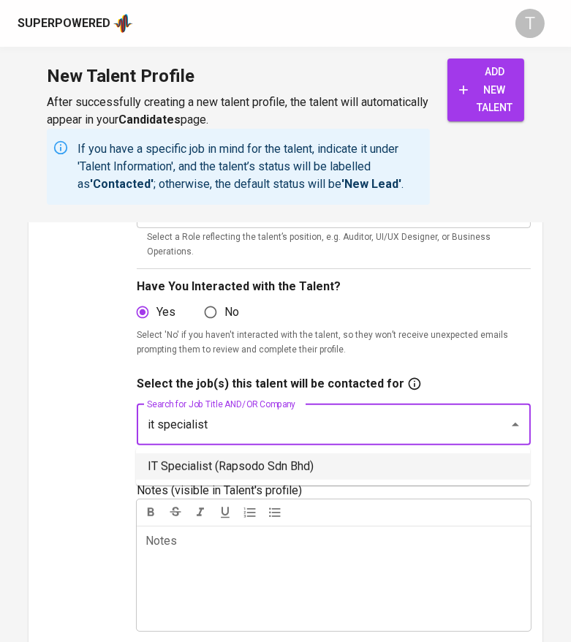
click at [290, 461] on li "IT Specialist (Rapsodo Sdn Bhd)" at bounding box center [333, 466] width 394 height 26
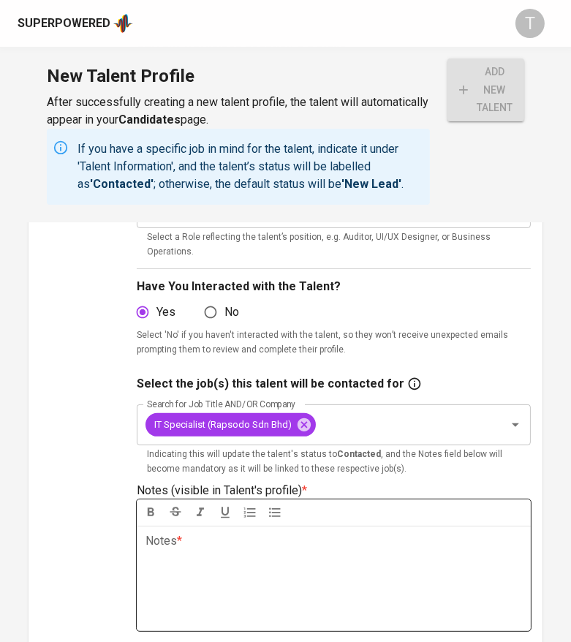
drag, startPoint x: 247, startPoint y: 543, endPoint x: 570, endPoint y: 545, distance: 323.1
click at [246, 543] on p "Notes * ﻿" at bounding box center [333, 541] width 376 height 18
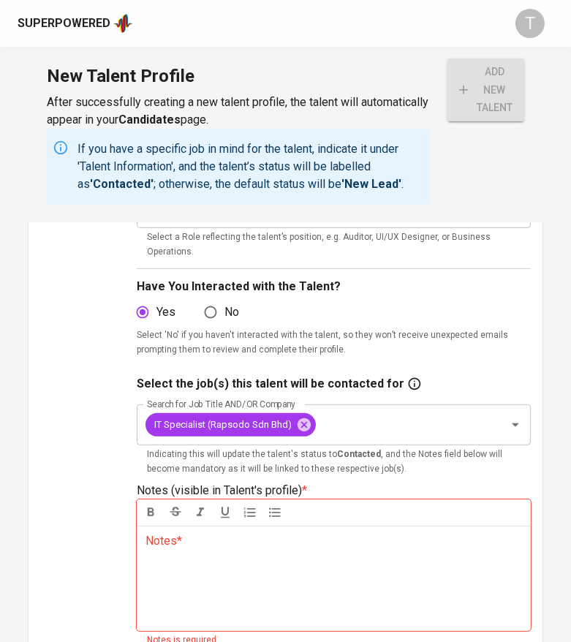
click at [199, 573] on div "Notes * ﻿" at bounding box center [334, 578] width 394 height 105
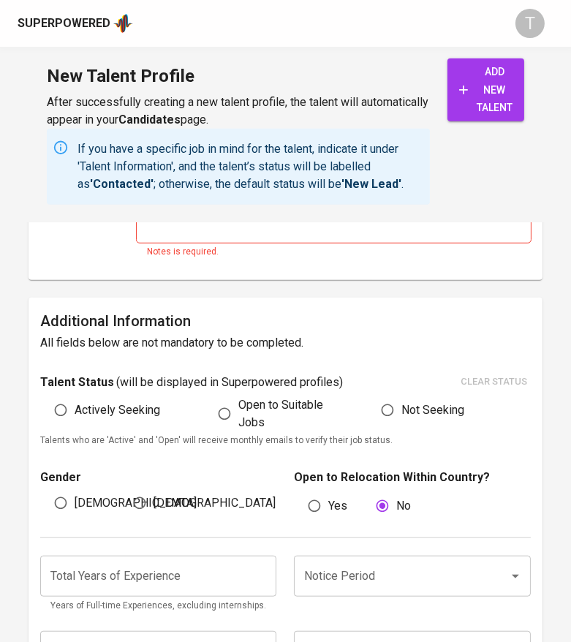
scroll to position [1104, 0]
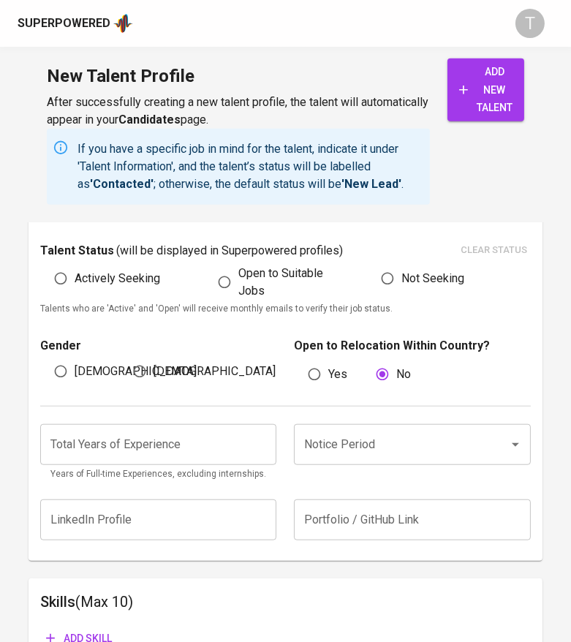
drag, startPoint x: 144, startPoint y: 357, endPoint x: 441, endPoint y: 276, distance: 307.8
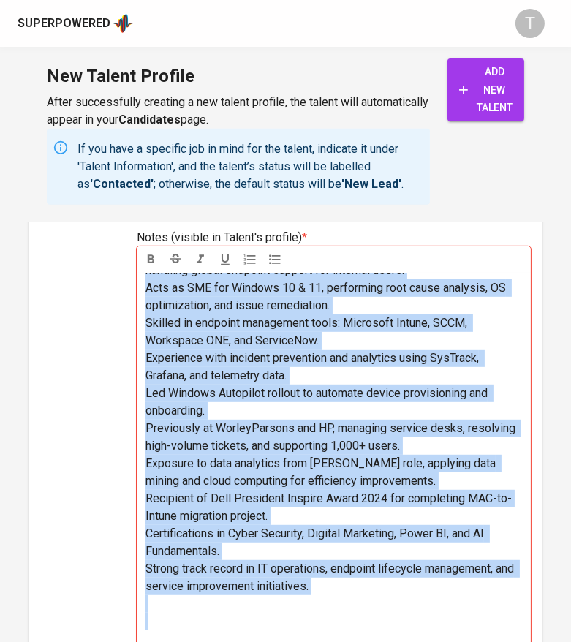
scroll to position [0, 0]
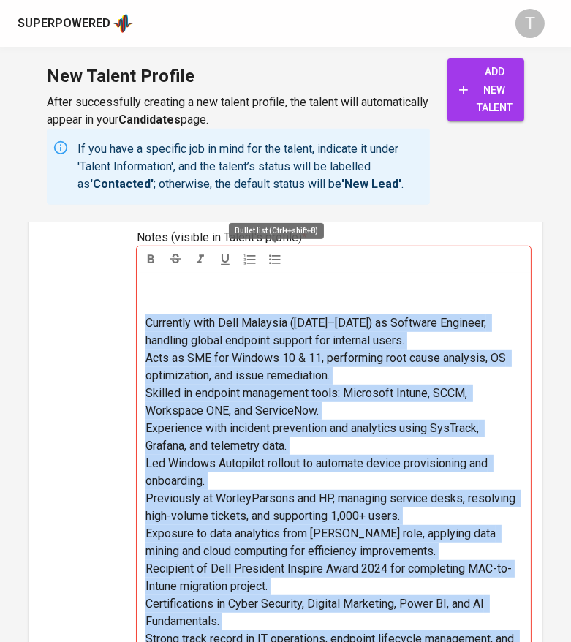
click at [271, 255] on icon "button" at bounding box center [275, 259] width 15 height 15
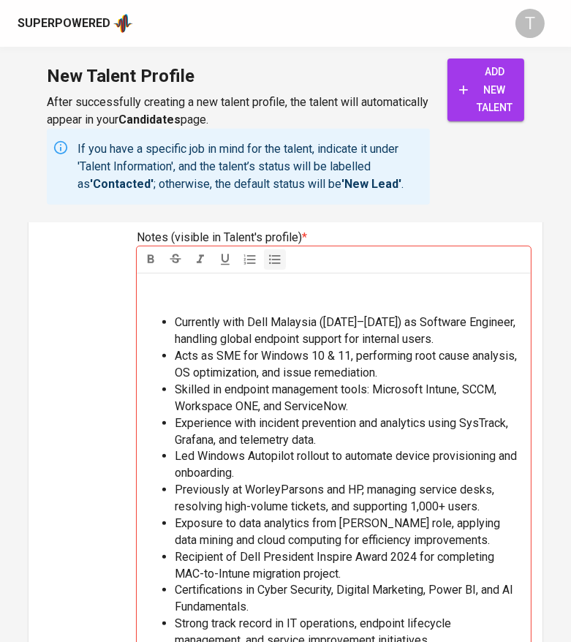
click at [196, 297] on p at bounding box center [333, 296] width 376 height 35
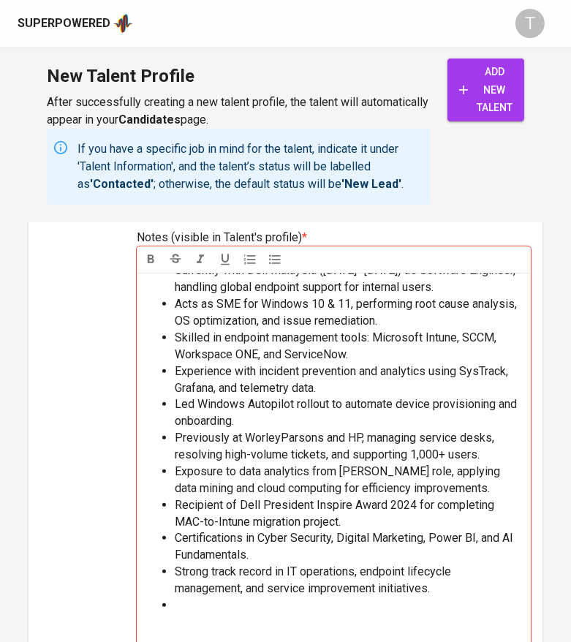
scroll to position [139, 0]
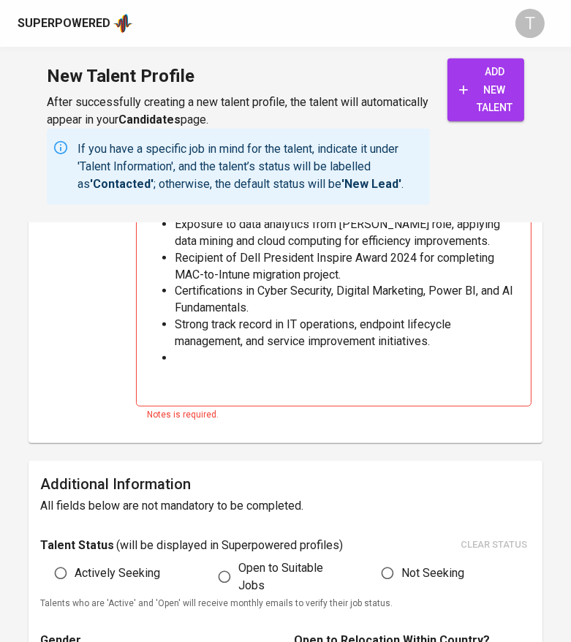
click at [278, 358] on li at bounding box center [348, 375] width 347 height 50
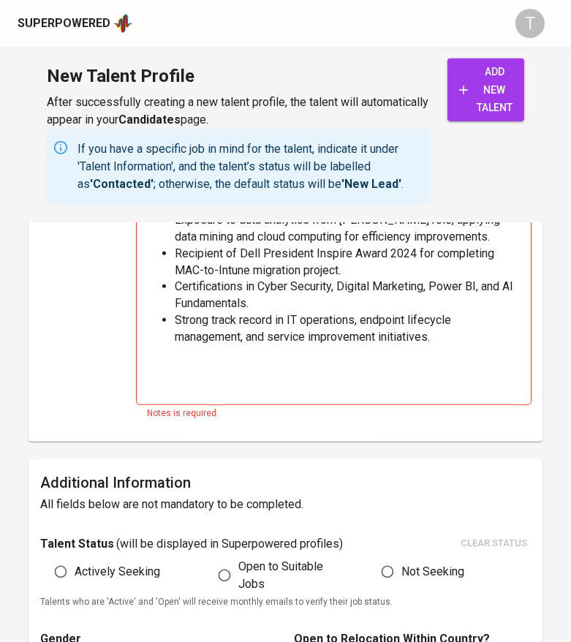
scroll to position [0, 0]
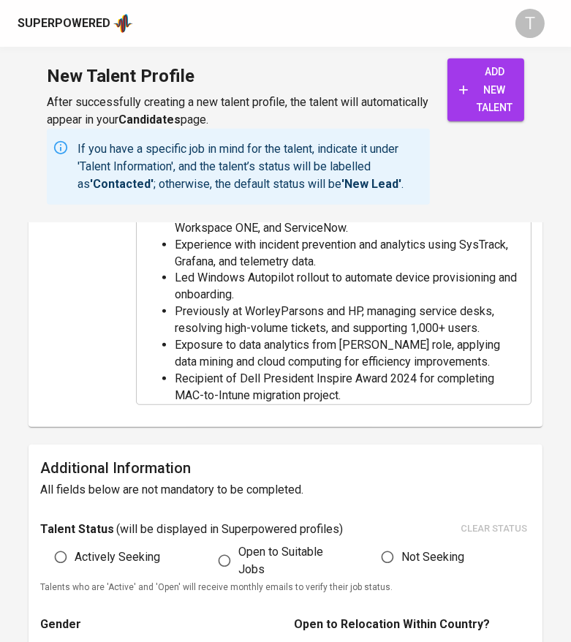
click at [278, 461] on div "Additional Information All fields below are not mandatory to be completed. Tale…" at bounding box center [286, 641] width 514 height 395
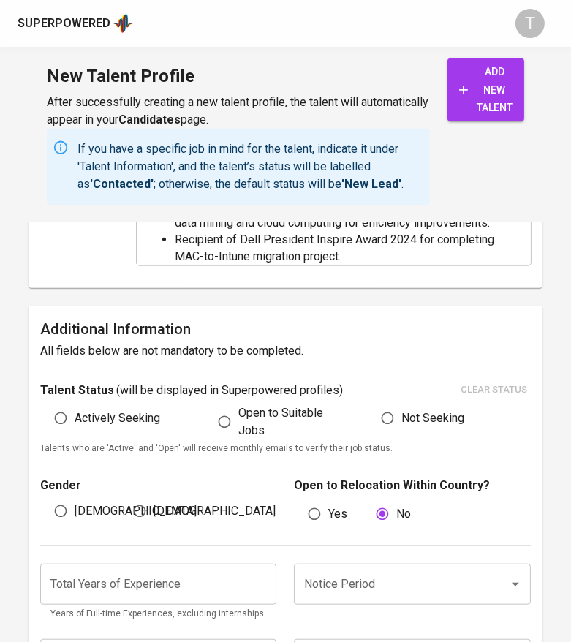
scroll to position [952, 0]
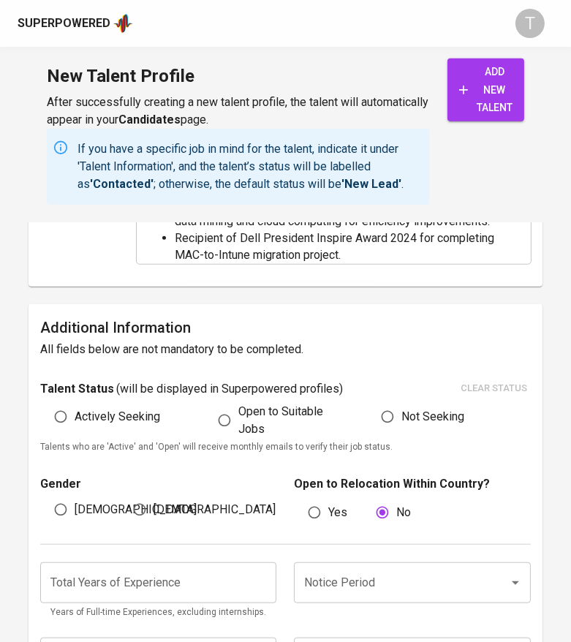
drag, startPoint x: 123, startPoint y: 418, endPoint x: 121, endPoint y: 461, distance: 43.1
click at [123, 417] on span "Actively Seeking" at bounding box center [118, 417] width 86 height 18
click at [75, 417] on input "Actively Seeking" at bounding box center [61, 417] width 28 height 28
radio input "true"
click at [67, 515] on input "[DEMOGRAPHIC_DATA]" at bounding box center [61, 510] width 28 height 28
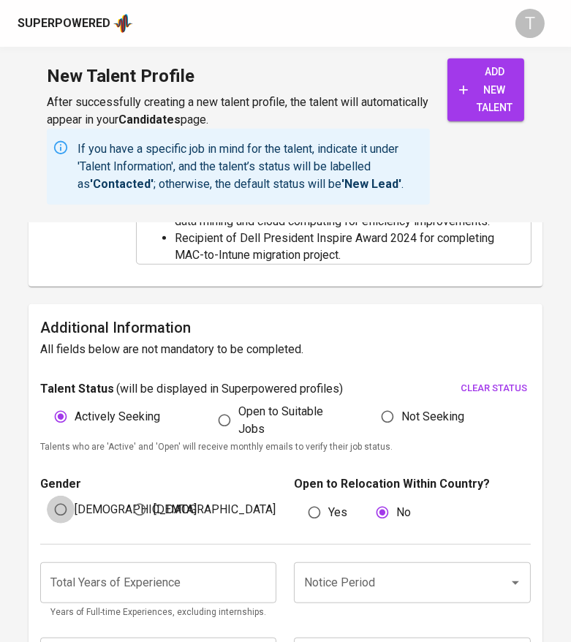
radio input "true"
click at [156, 570] on input "number" at bounding box center [158, 582] width 236 height 41
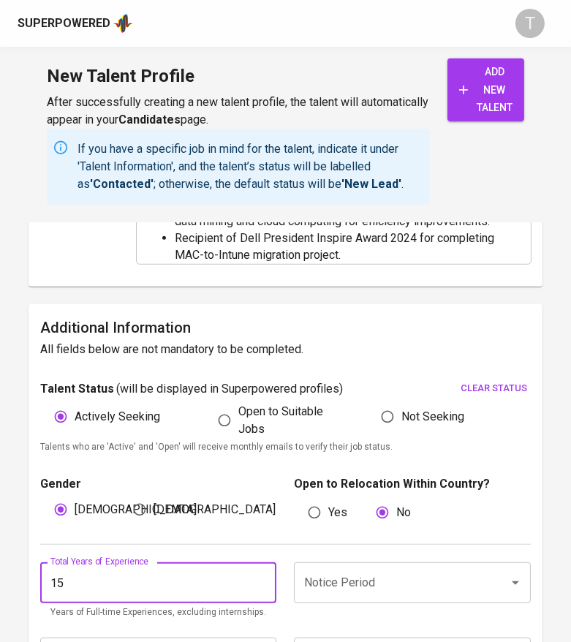
type input "15"
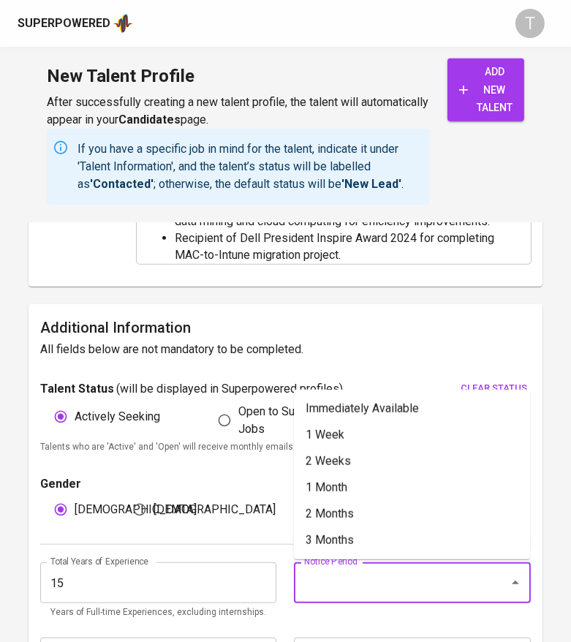
click at [470, 590] on input "Notice Period" at bounding box center [391, 583] width 182 height 28
click at [400, 429] on li "1 Week" at bounding box center [412, 435] width 236 height 26
type input "1 Week"
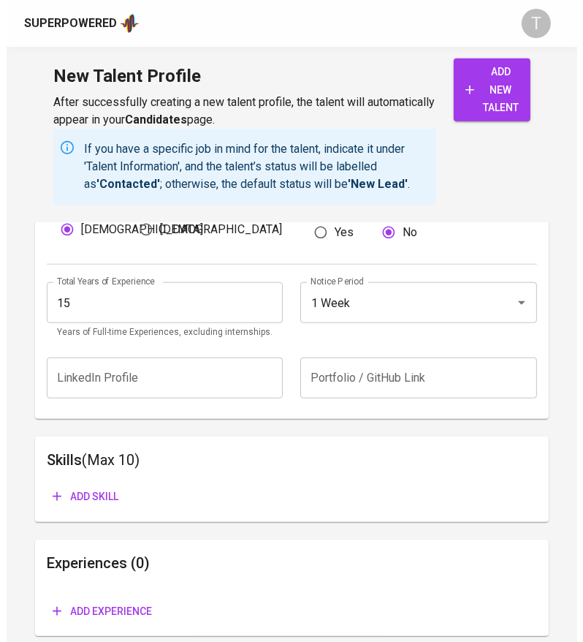
scroll to position [1290, 0]
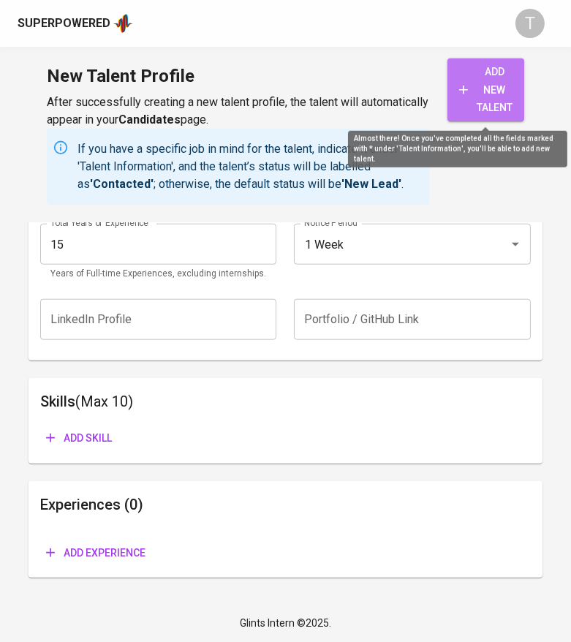
click at [482, 92] on span "add new talent" at bounding box center [485, 90] width 53 height 54
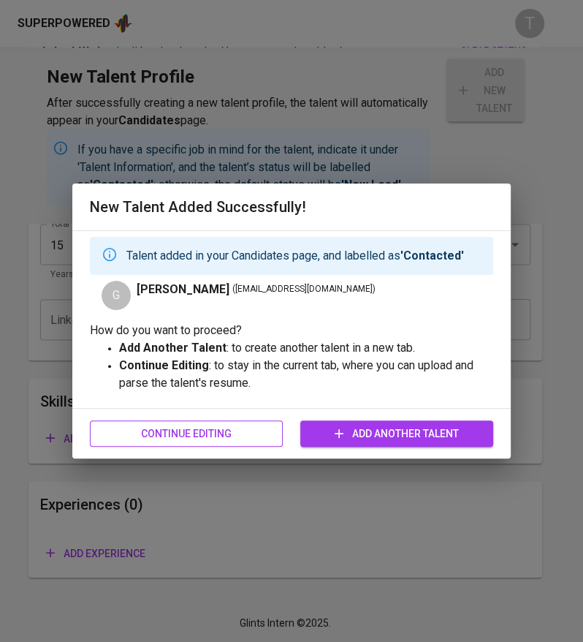
click at [182, 436] on span "Continue Editing" at bounding box center [187, 434] width 170 height 18
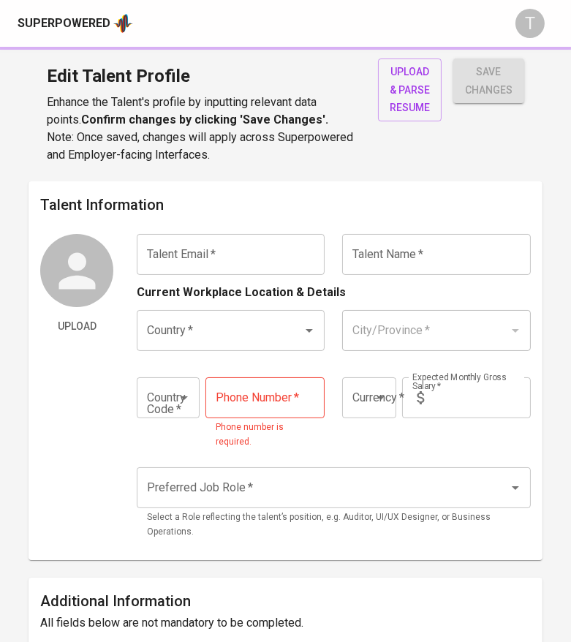
type input "[EMAIL_ADDRESS][DOMAIN_NAME]"
type input "[PERSON_NAME]"
type input "[GEOGRAPHIC_DATA]"
type input "+60"
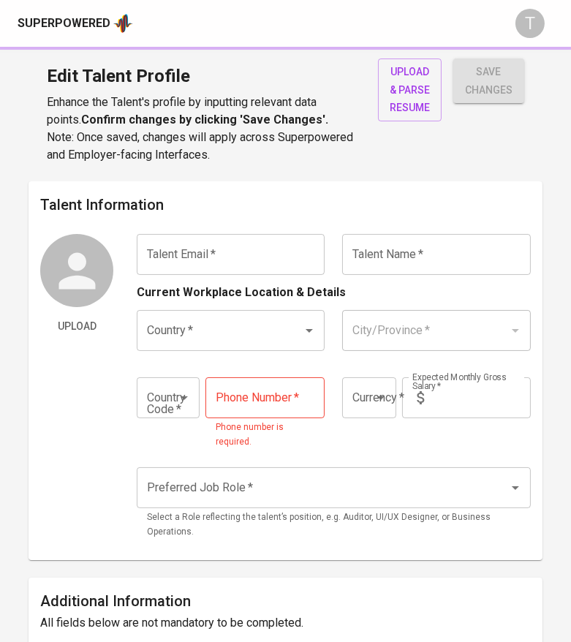
type input "[PHONE_NUMBER]"
type input "MYR"
type input "12,500"
type input "IT Support"
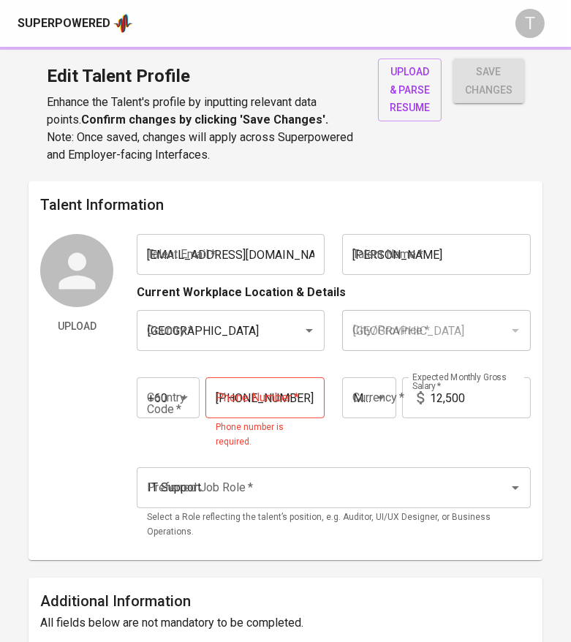
radio input "true"
type input "15"
type input "1 Week"
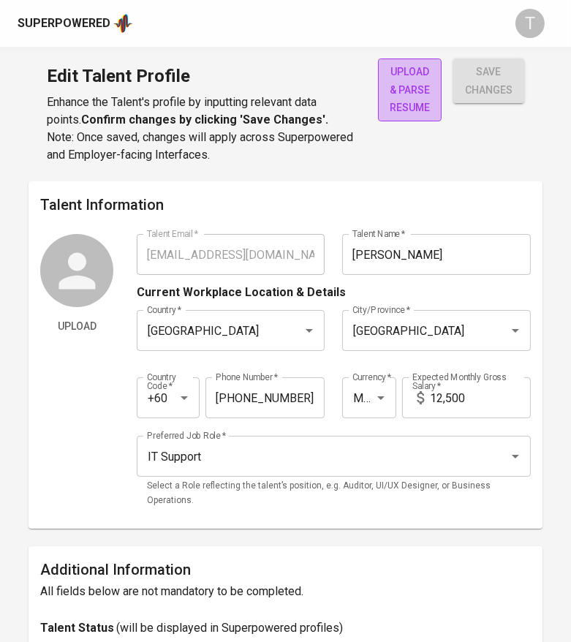
click at [403, 79] on span "upload & parse resume" at bounding box center [410, 90] width 40 height 54
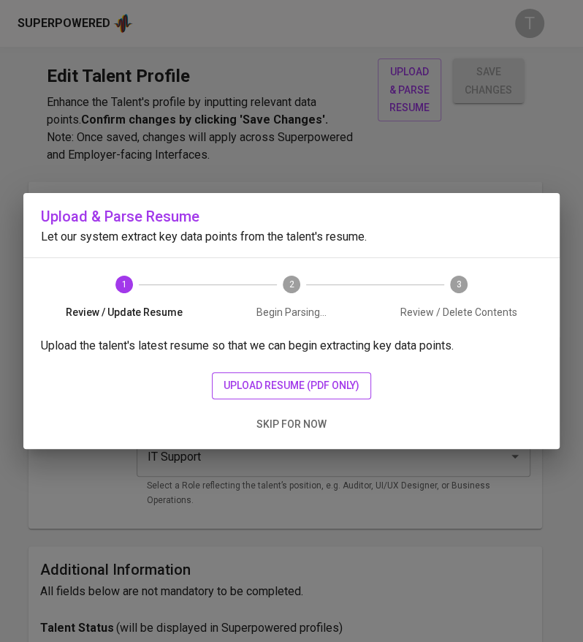
click at [232, 392] on span "upload resume (pdf only)" at bounding box center [292, 385] width 136 height 18
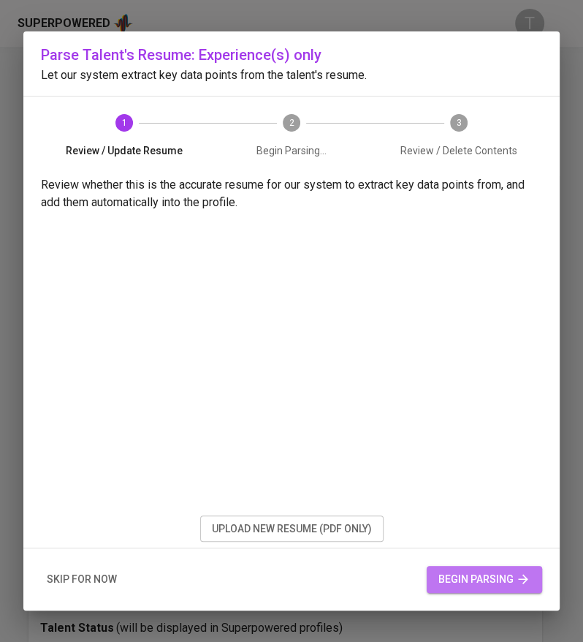
click at [496, 570] on span "begin parsing" at bounding box center [485, 579] width 92 height 18
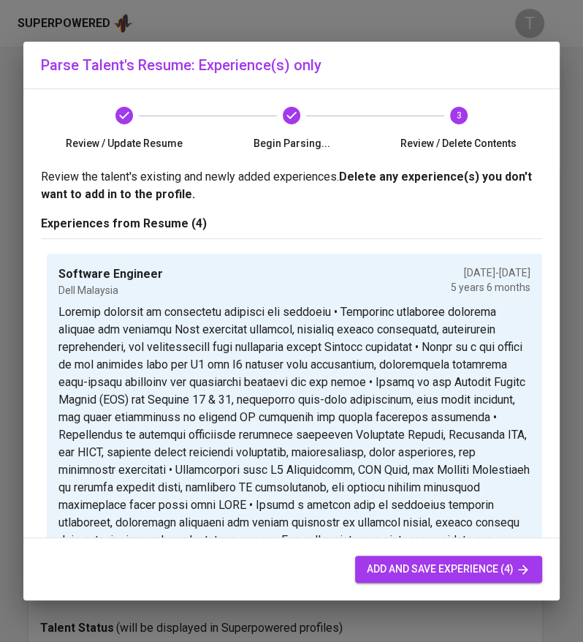
drag, startPoint x: 422, startPoint y: 570, endPoint x: 503, endPoint y: 565, distance: 80.6
click at [422, 570] on span "add and save experience (4)" at bounding box center [449, 569] width 164 height 18
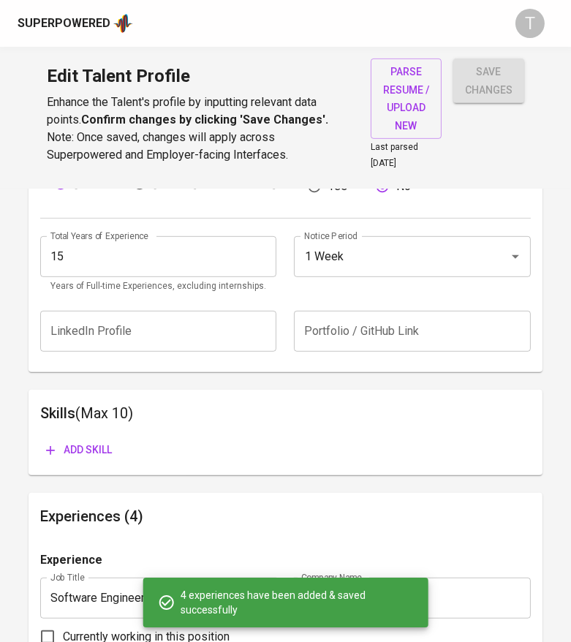
scroll to position [580, 0]
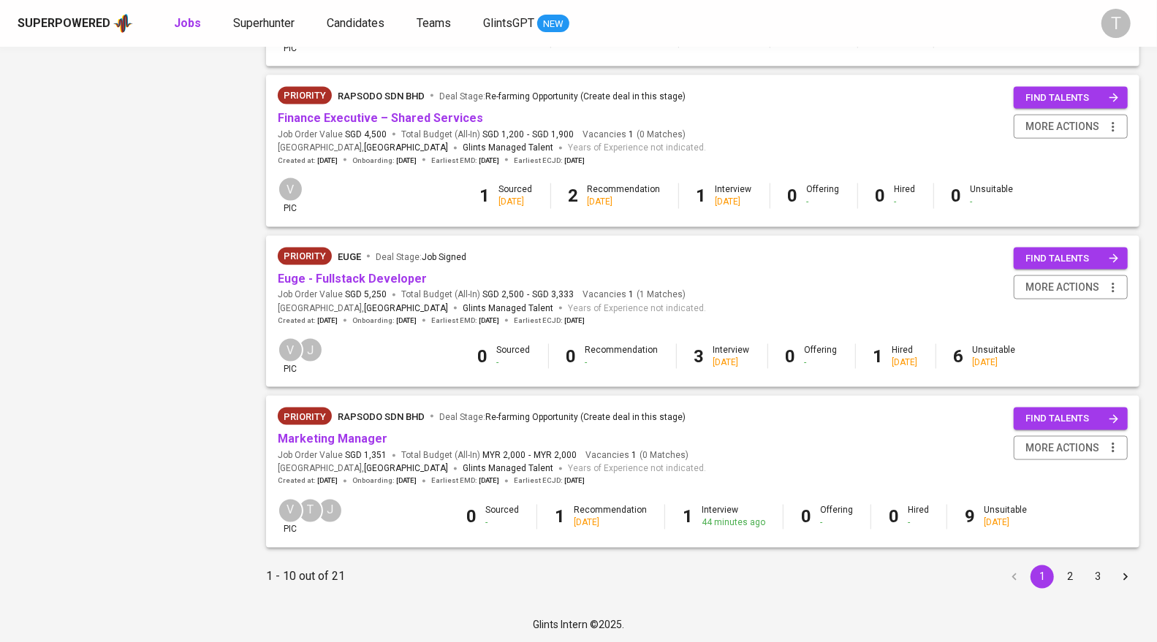
scroll to position [1270, 0]
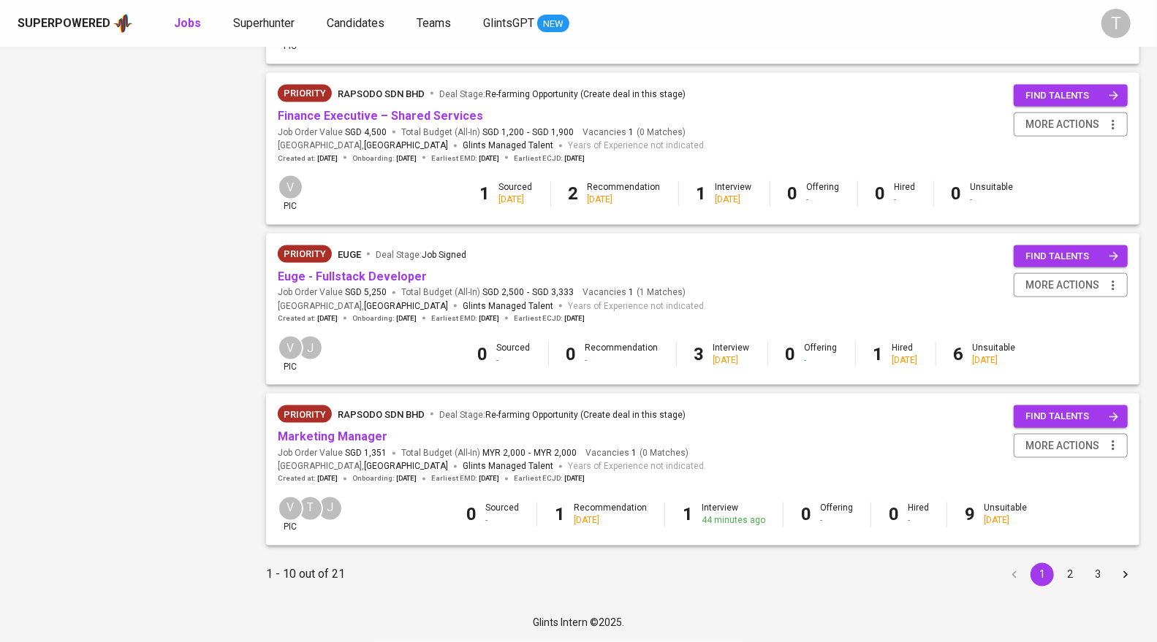
click at [1069, 579] on button "2" at bounding box center [1069, 575] width 23 height 23
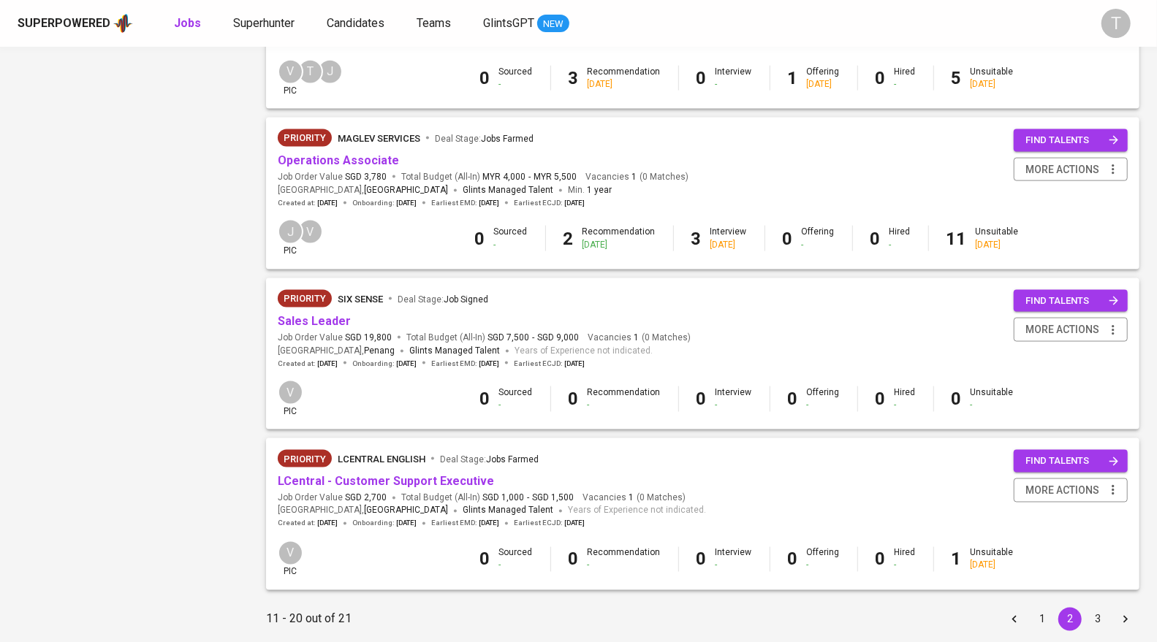
scroll to position [1224, 0]
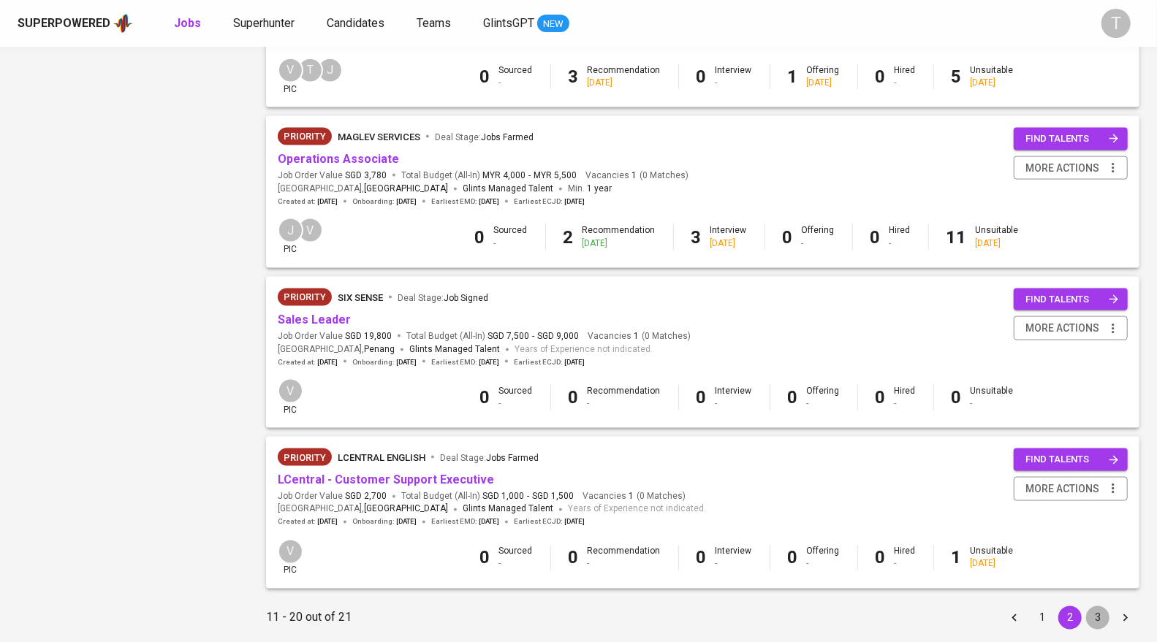
click at [1101, 630] on button "3" at bounding box center [1097, 618] width 23 height 23
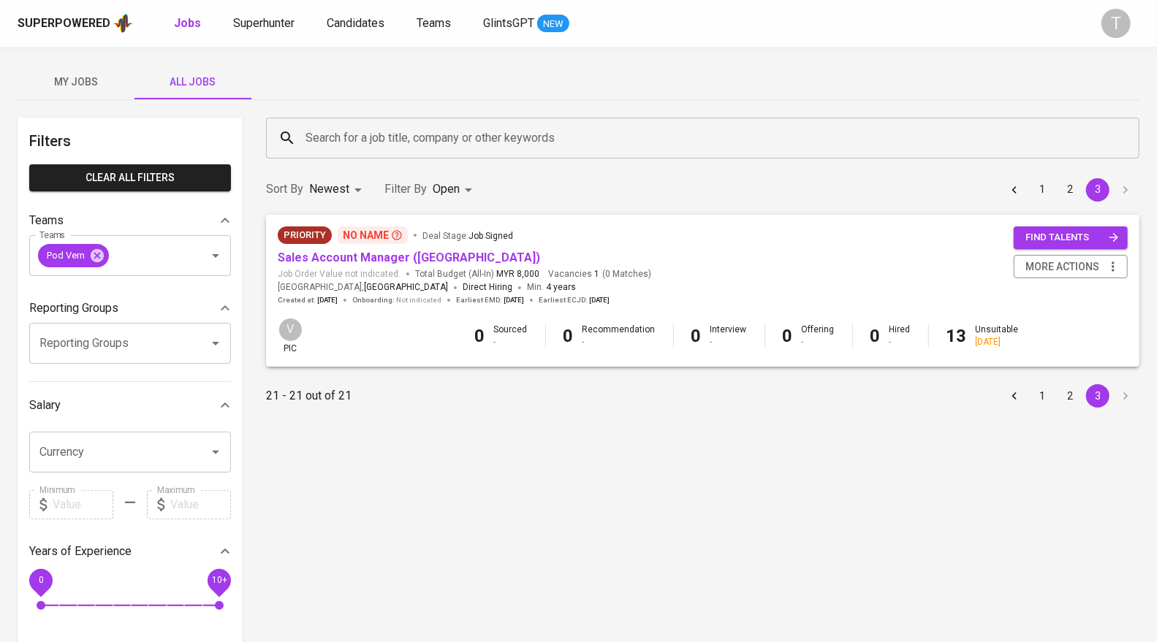
click at [1046, 189] on button "1" at bounding box center [1042, 189] width 23 height 23
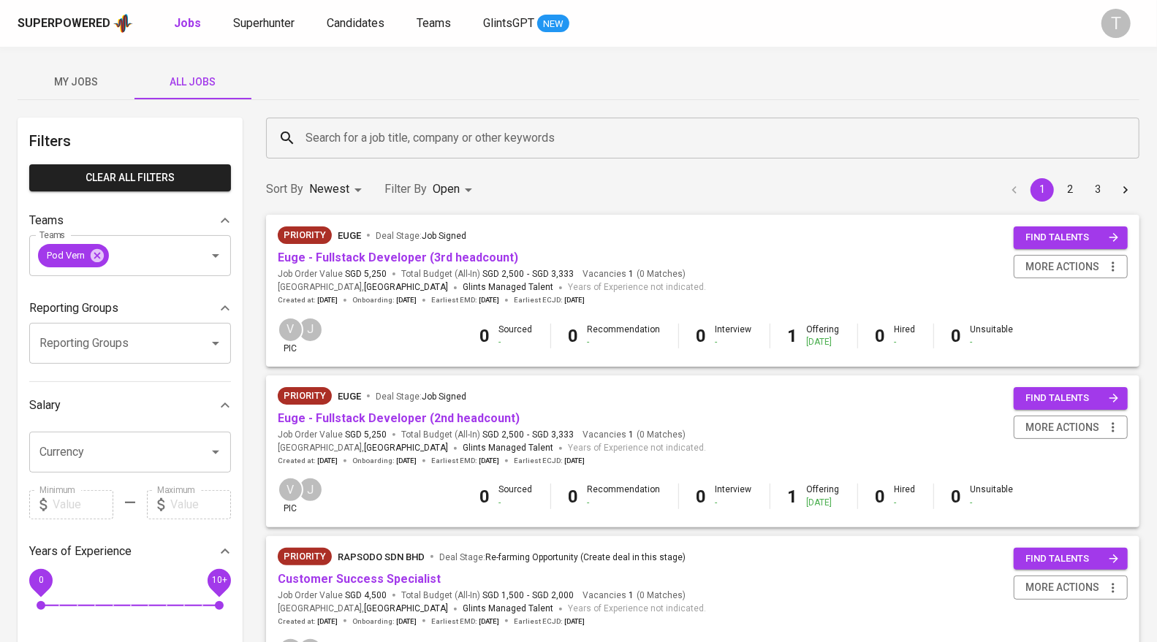
click at [88, 79] on span "My Jobs" at bounding box center [75, 82] width 99 height 18
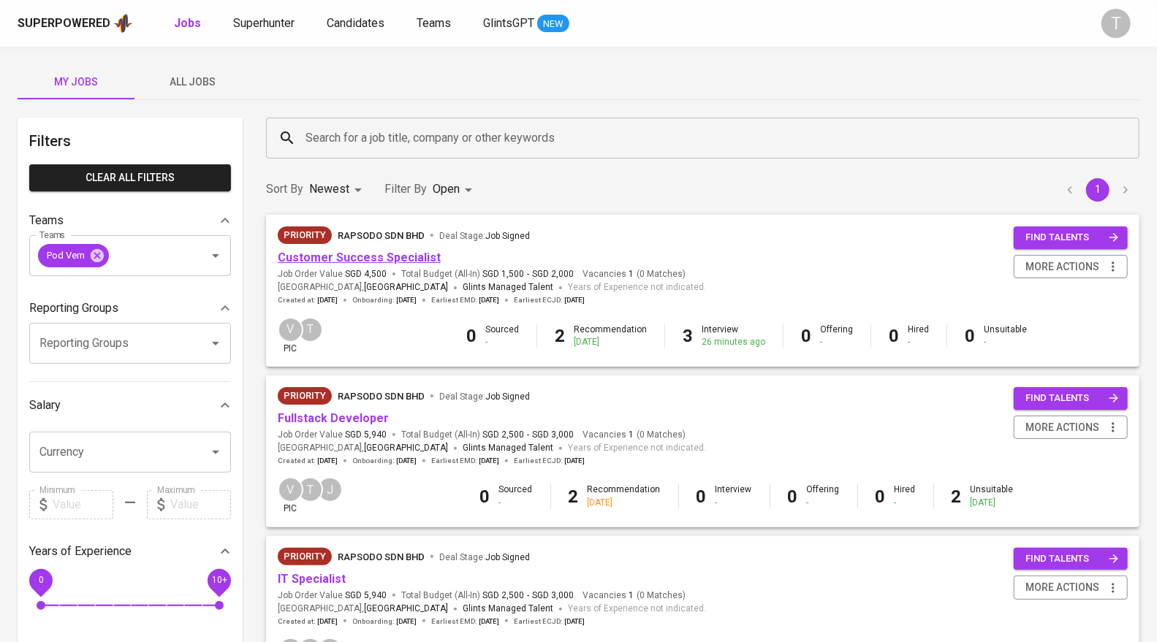
click at [406, 260] on link "Customer Success Specialist" at bounding box center [359, 258] width 163 height 14
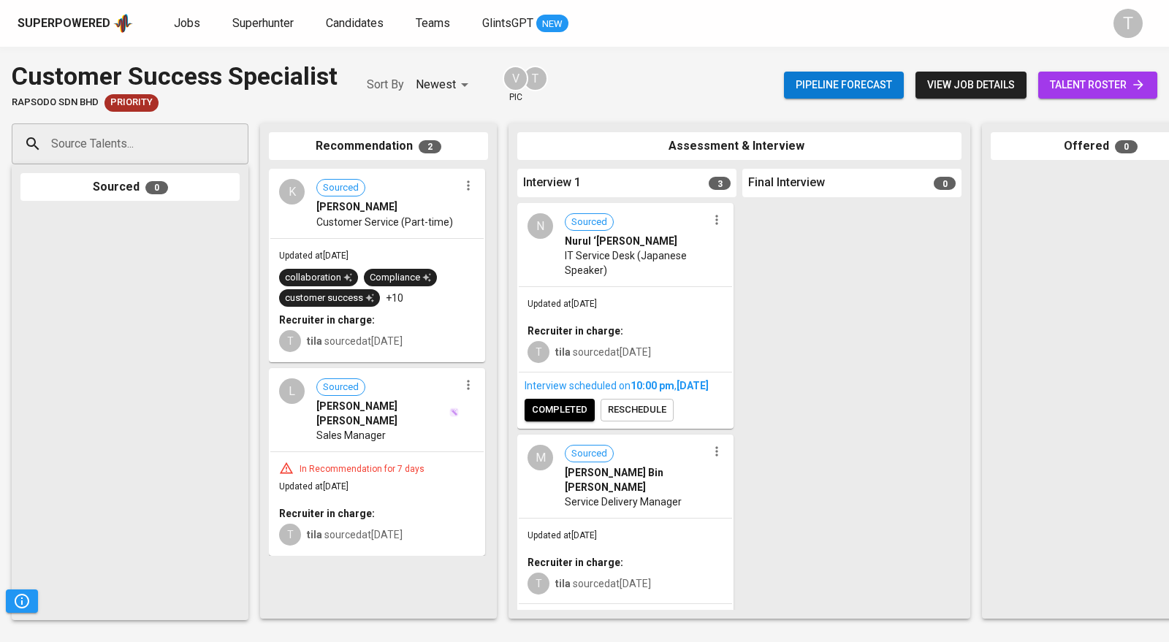
click at [621, 422] on button "reschedule" at bounding box center [637, 410] width 73 height 23
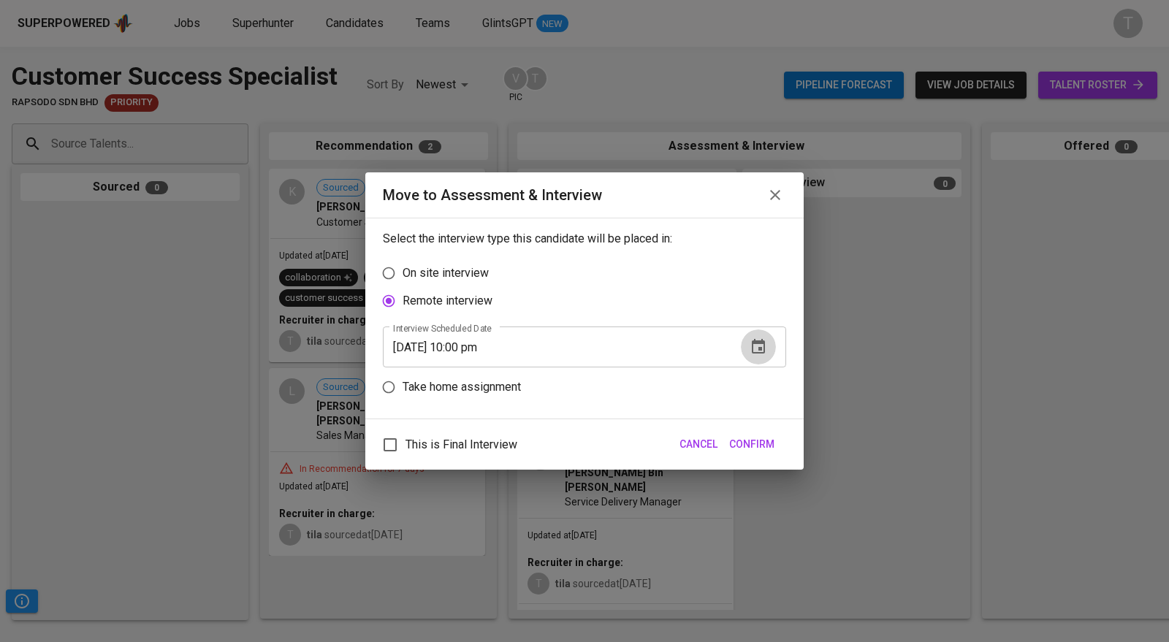
click at [751, 345] on icon "button" at bounding box center [759, 347] width 18 height 18
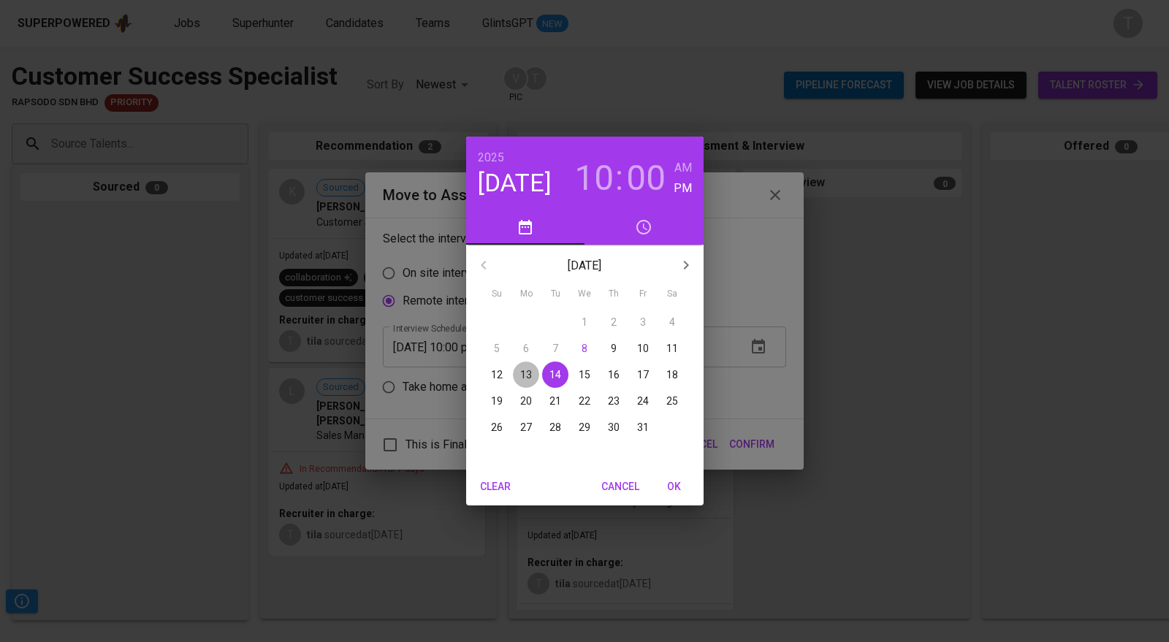
click at [524, 374] on p "13" at bounding box center [526, 375] width 12 height 15
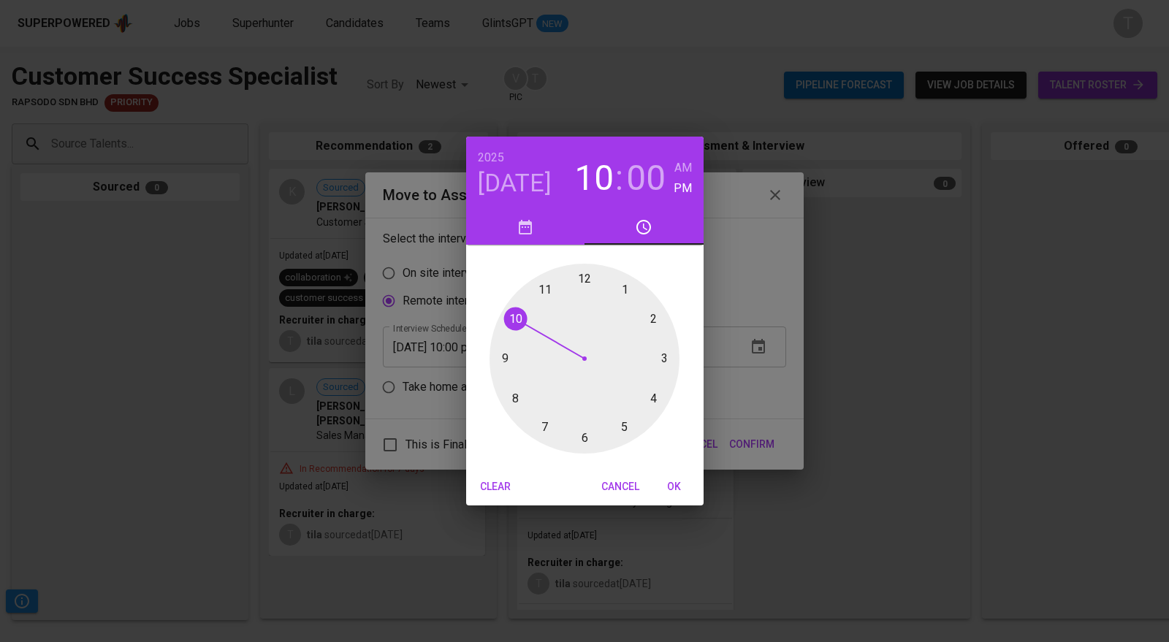
click at [613, 481] on span "Cancel" at bounding box center [621, 487] width 38 height 18
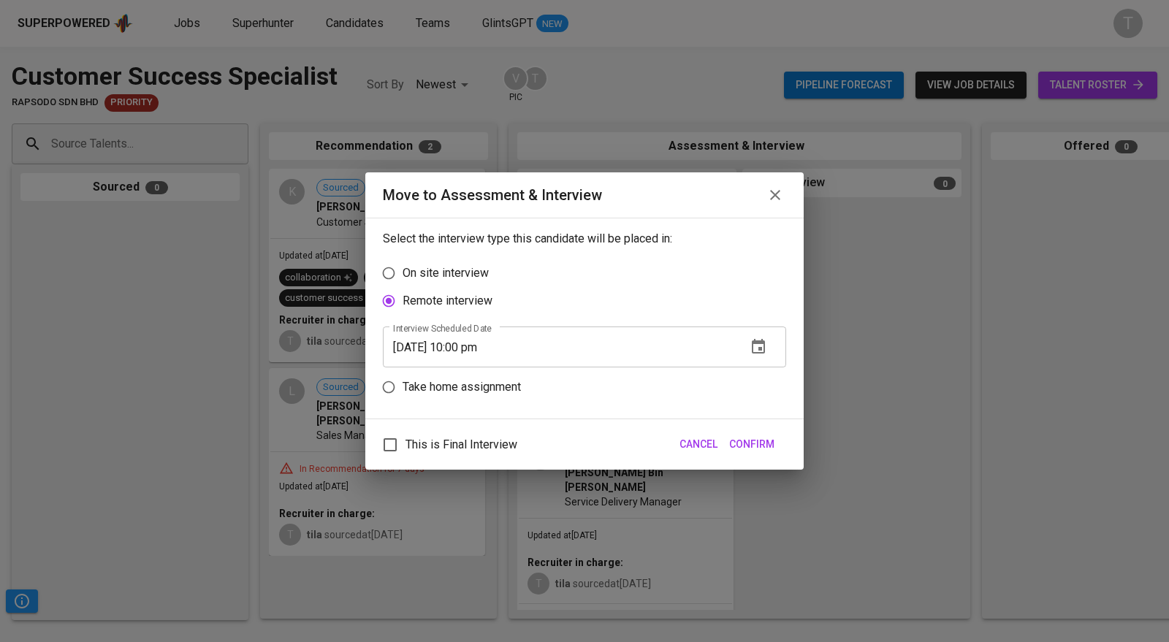
click at [699, 426] on div "This is Final Interview Cancel Confirm" at bounding box center [584, 445] width 439 height 50
click at [689, 447] on span "Cancel" at bounding box center [699, 445] width 38 height 18
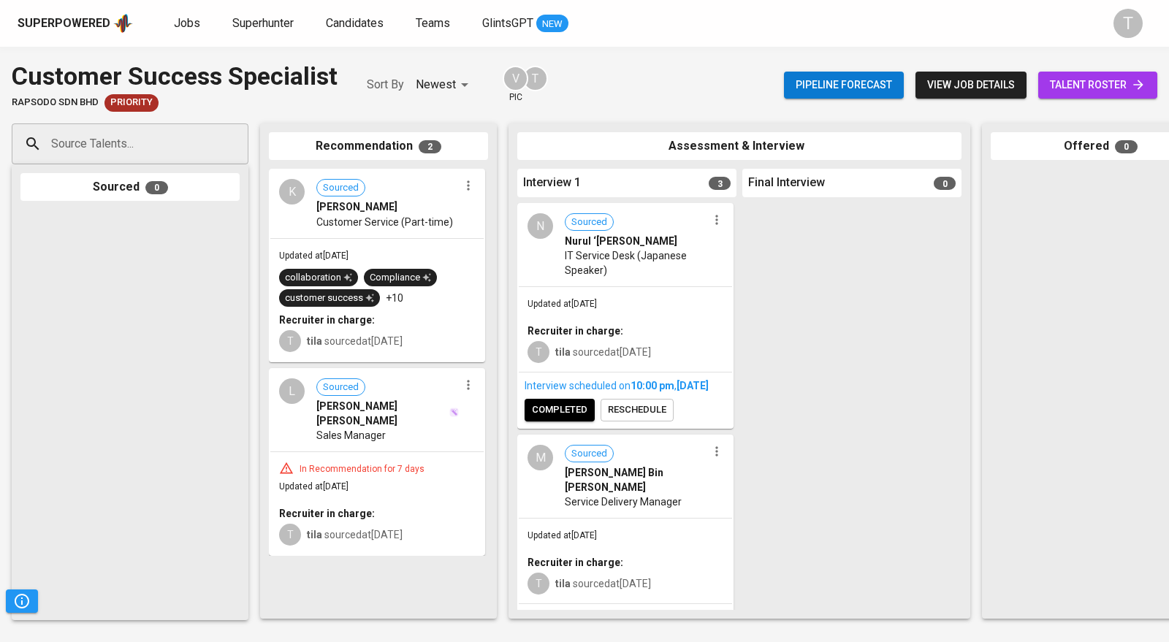
click at [197, 33] on div "Superpowered Jobs Superhunter Candidates Teams GlintsGPT NEW" at bounding box center [562, 23] width 1088 height 22
click at [177, 20] on span "Jobs" at bounding box center [187, 23] width 26 height 14
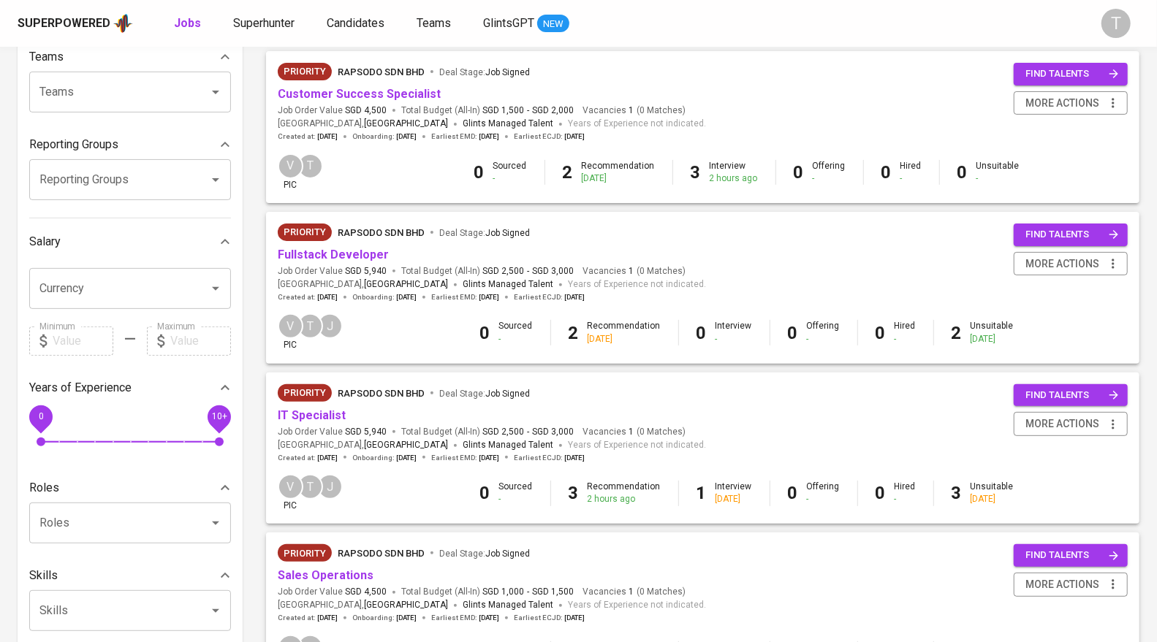
scroll to position [164, 0]
click at [319, 417] on link "IT Specialist" at bounding box center [312, 415] width 68 height 14
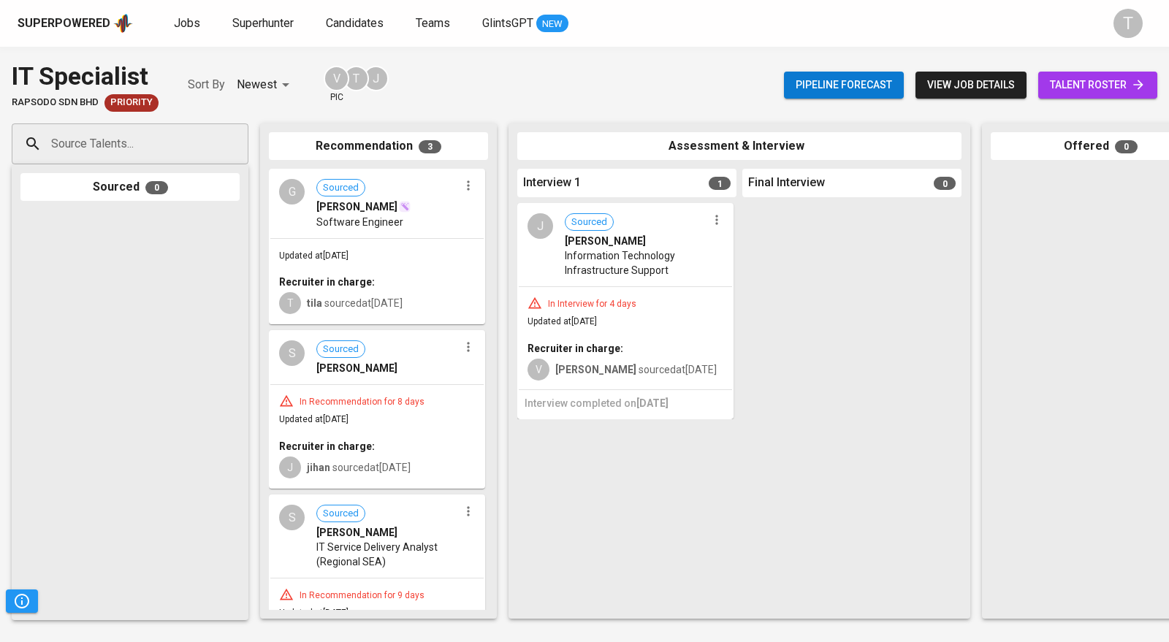
click at [392, 235] on div "G Sourced GANESH RAMASAMY Software Engineer" at bounding box center [376, 203] width 213 height 67
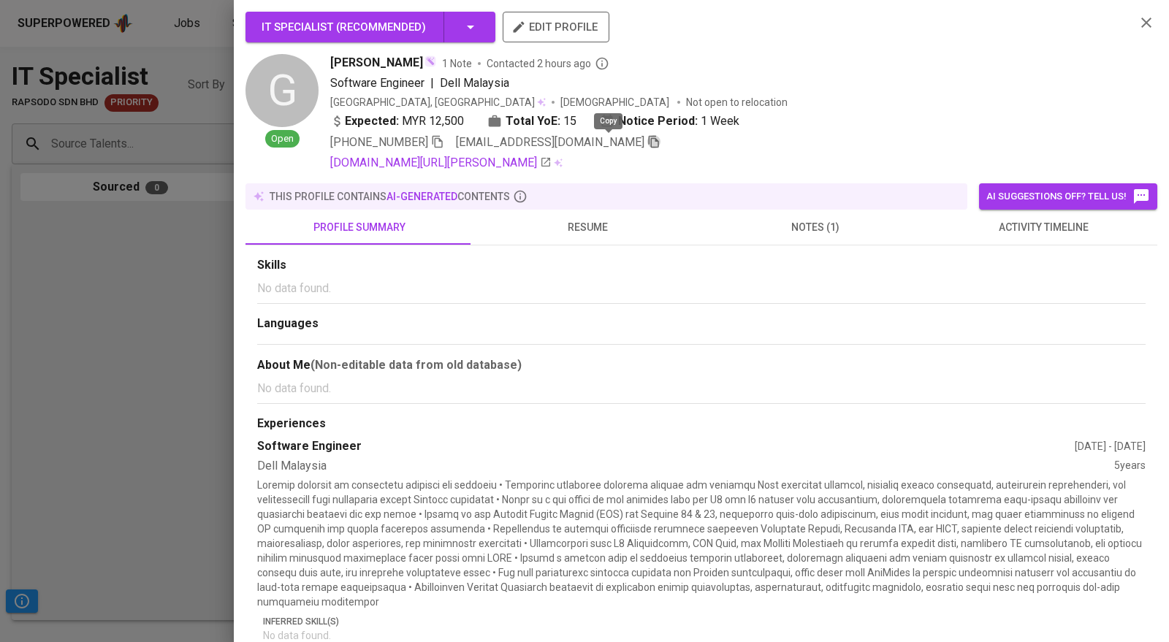
click at [648, 146] on icon "button" at bounding box center [654, 141] width 13 height 13
